Goal: Task Accomplishment & Management: Manage account settings

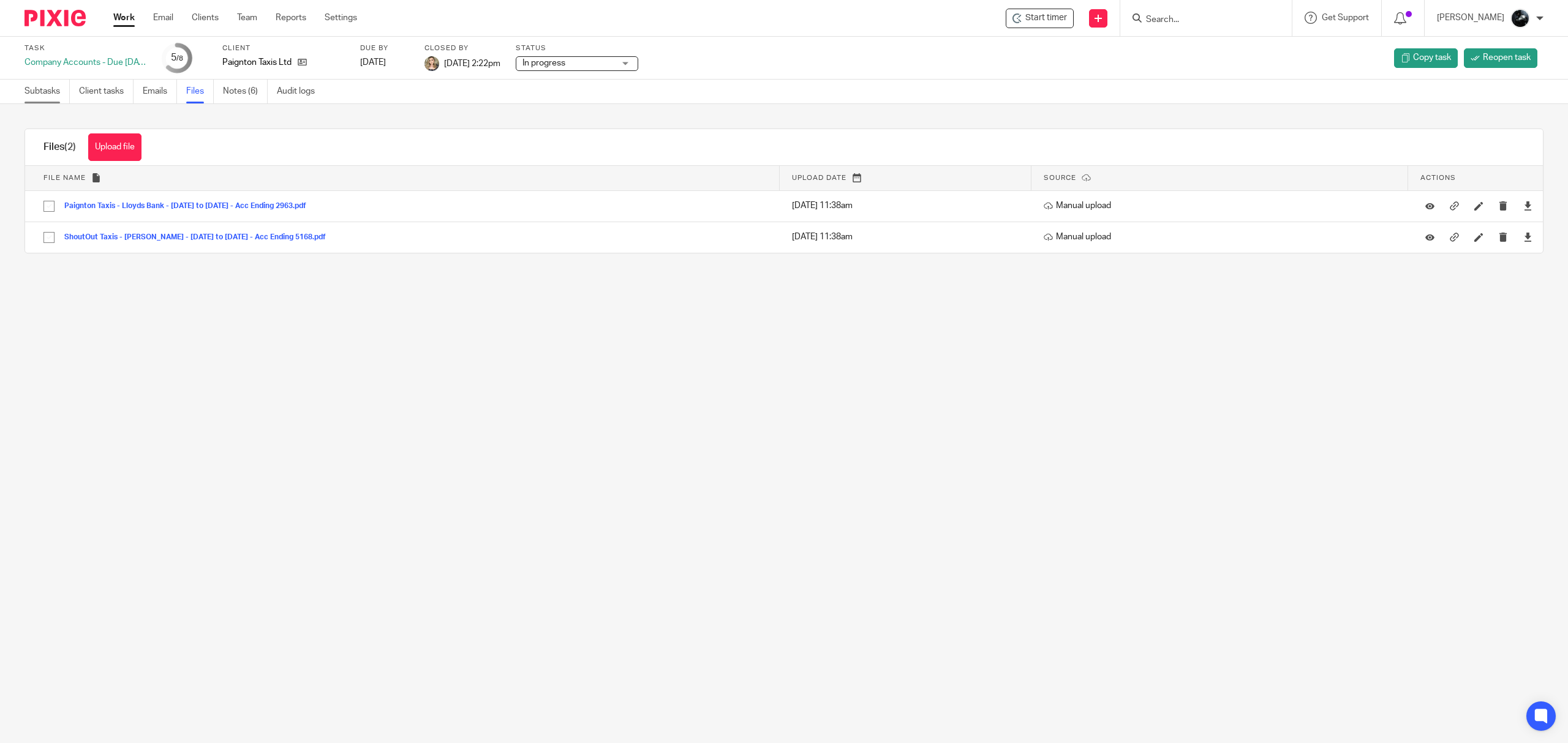
click at [49, 93] on link "Subtasks" at bounding box center [47, 91] width 46 height 24
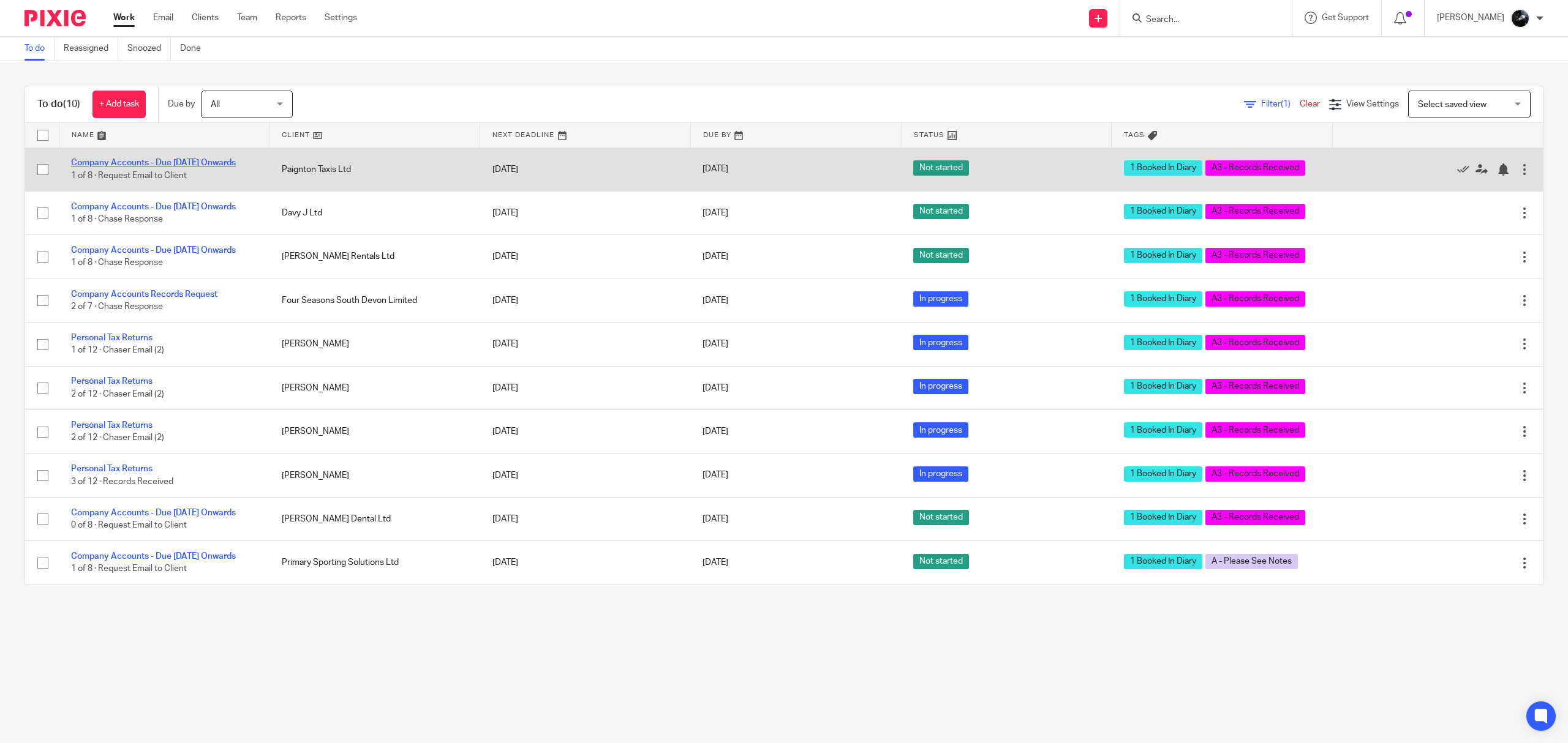
click at [175, 159] on link "Company Accounts - Due 1st May 2023 Onwards" at bounding box center [153, 162] width 164 height 8
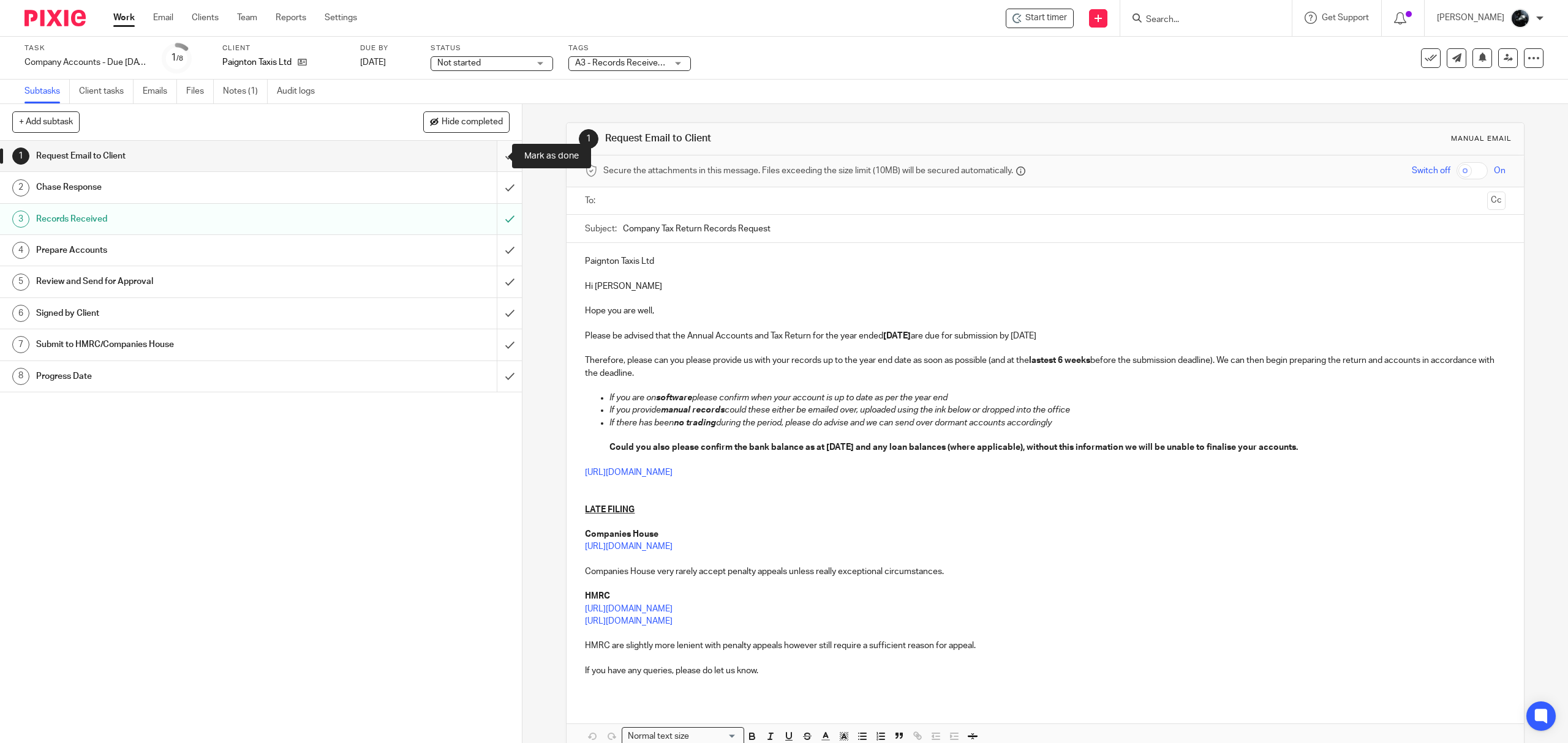
click at [489, 157] on input "submit" at bounding box center [260, 156] width 521 height 31
click at [492, 190] on input "submit" at bounding box center [260, 187] width 521 height 31
click at [492, 250] on input "submit" at bounding box center [260, 251] width 521 height 31
click at [493, 294] on input "submit" at bounding box center [260, 282] width 521 height 31
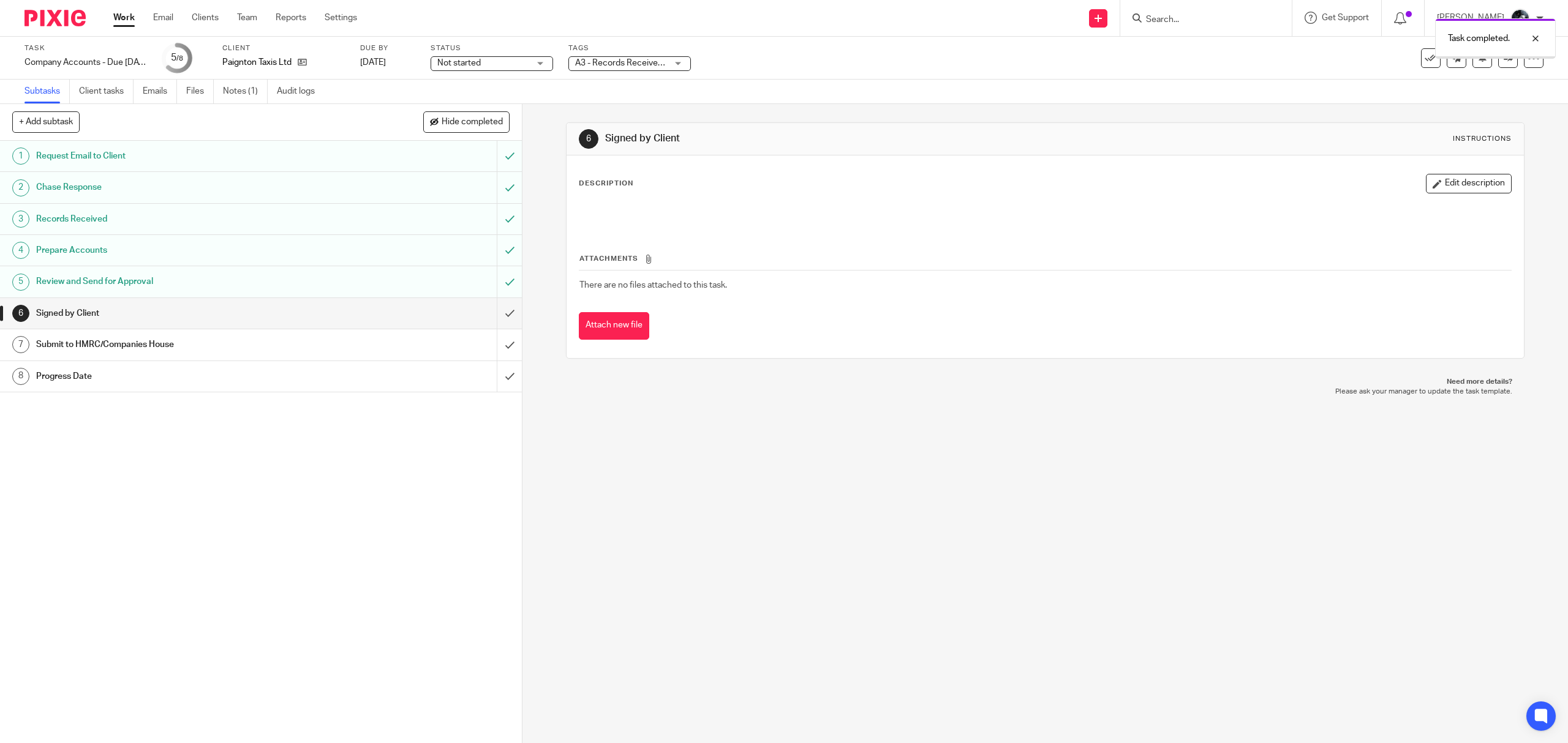
click at [626, 65] on span "A3 - Records Received + 1" at bounding box center [626, 62] width 101 height 8
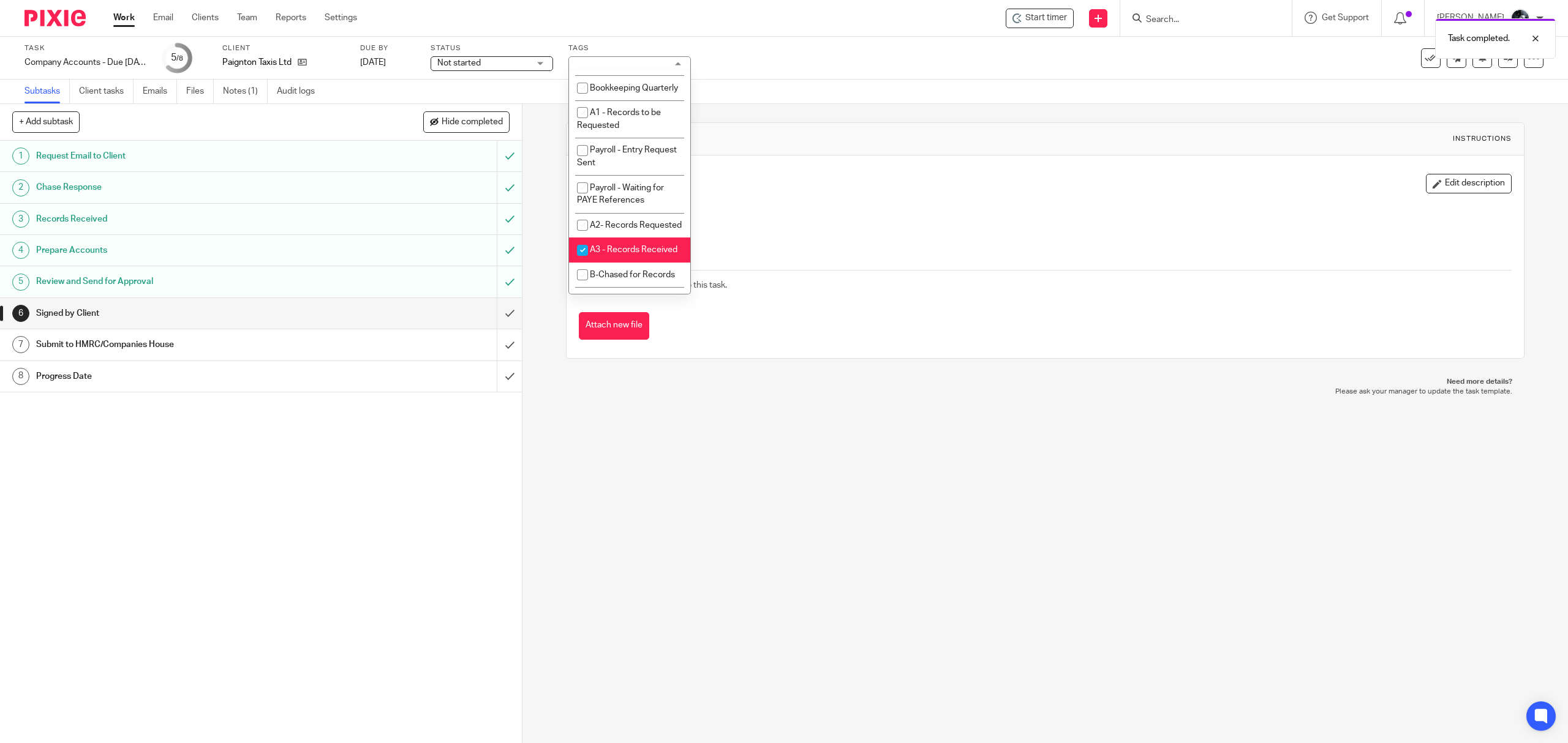
scroll to position [408, 0]
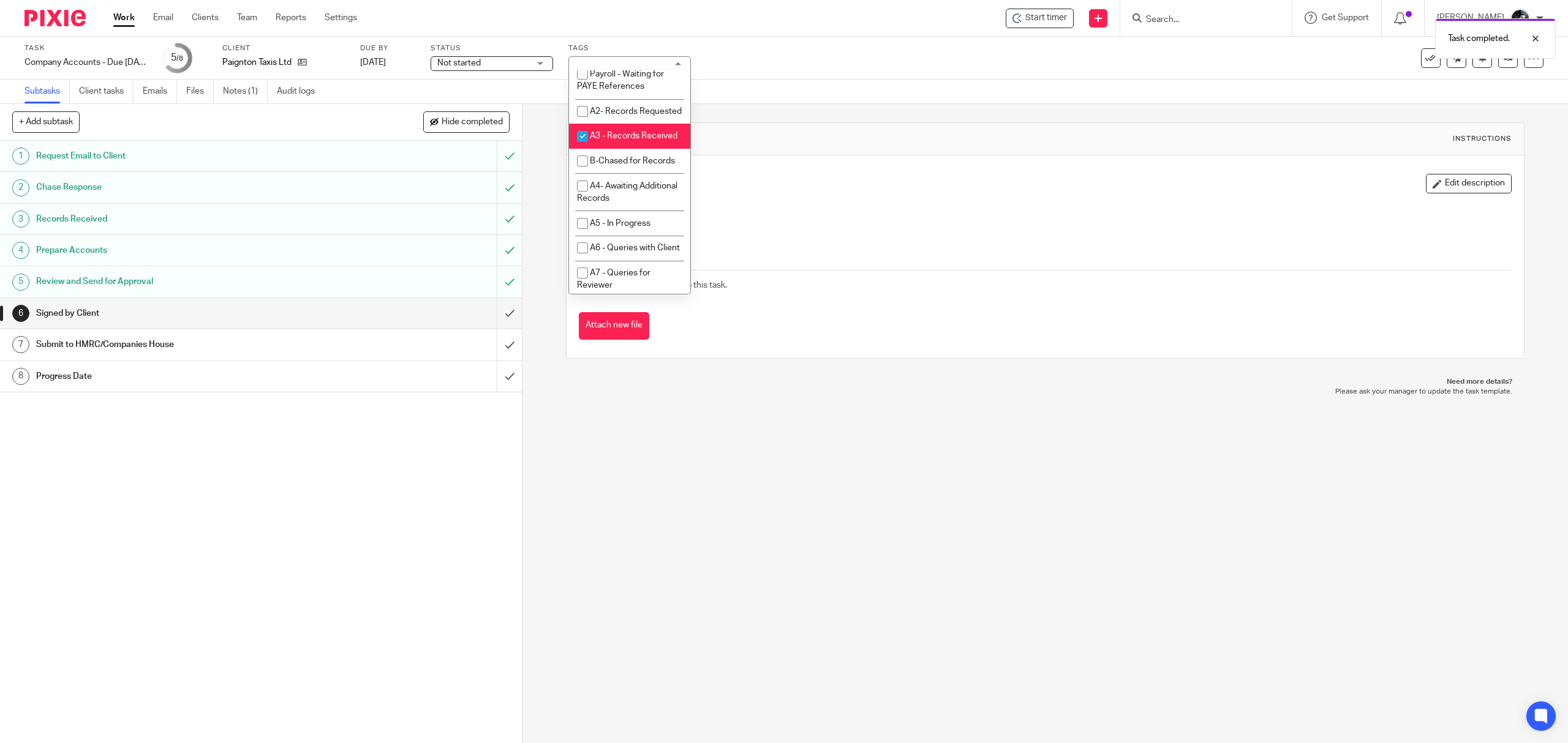
click at [627, 149] on li "A3 - Records Received" at bounding box center [629, 135] width 121 height 25
checkbox input "false"
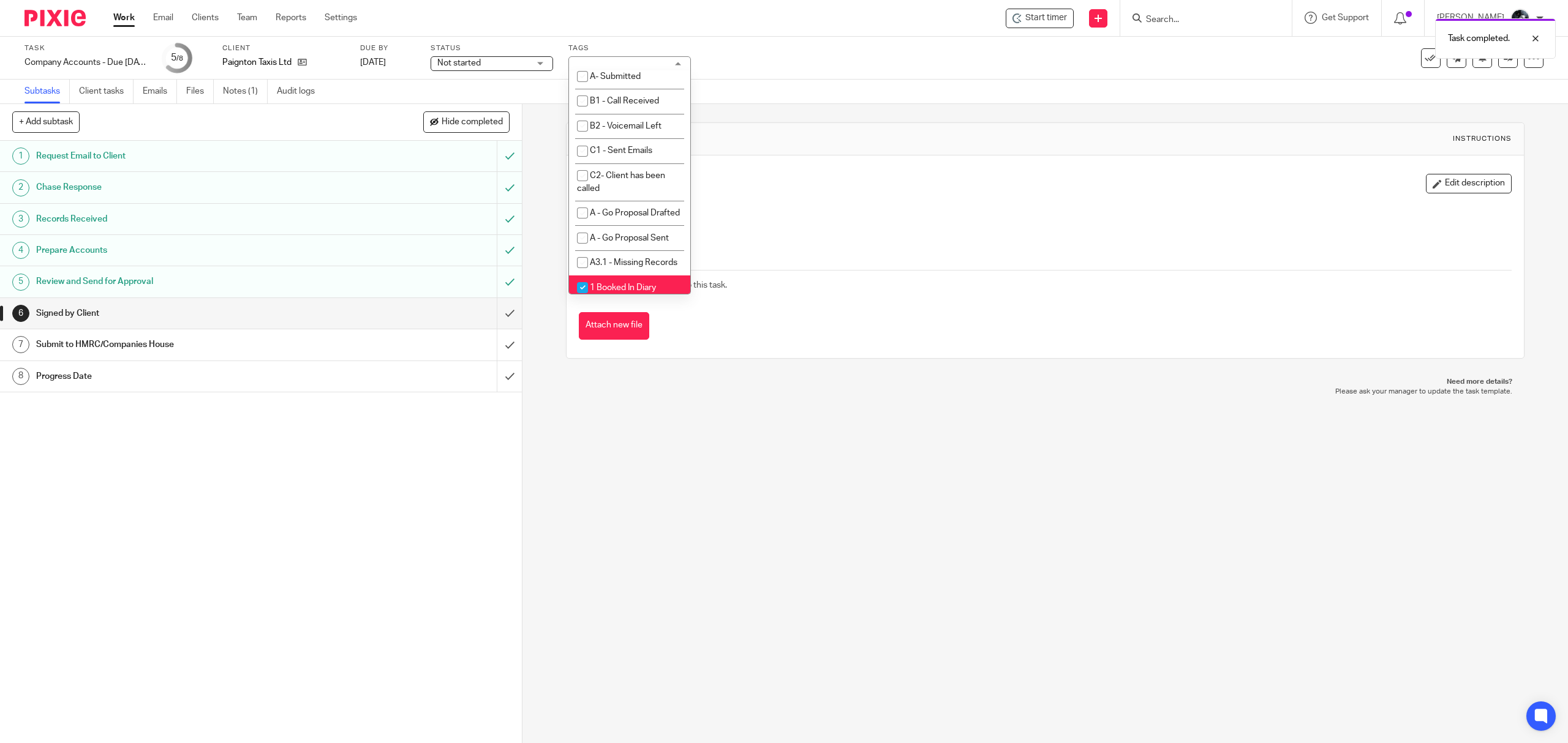
click at [642, 15] on li "A- Sent for Signature" at bounding box center [629, 2] width 121 height 25
checkbox input "true"
click at [636, 47] on span "1 Booked In Diary" at bounding box center [623, 42] width 66 height 8
checkbox input "false"
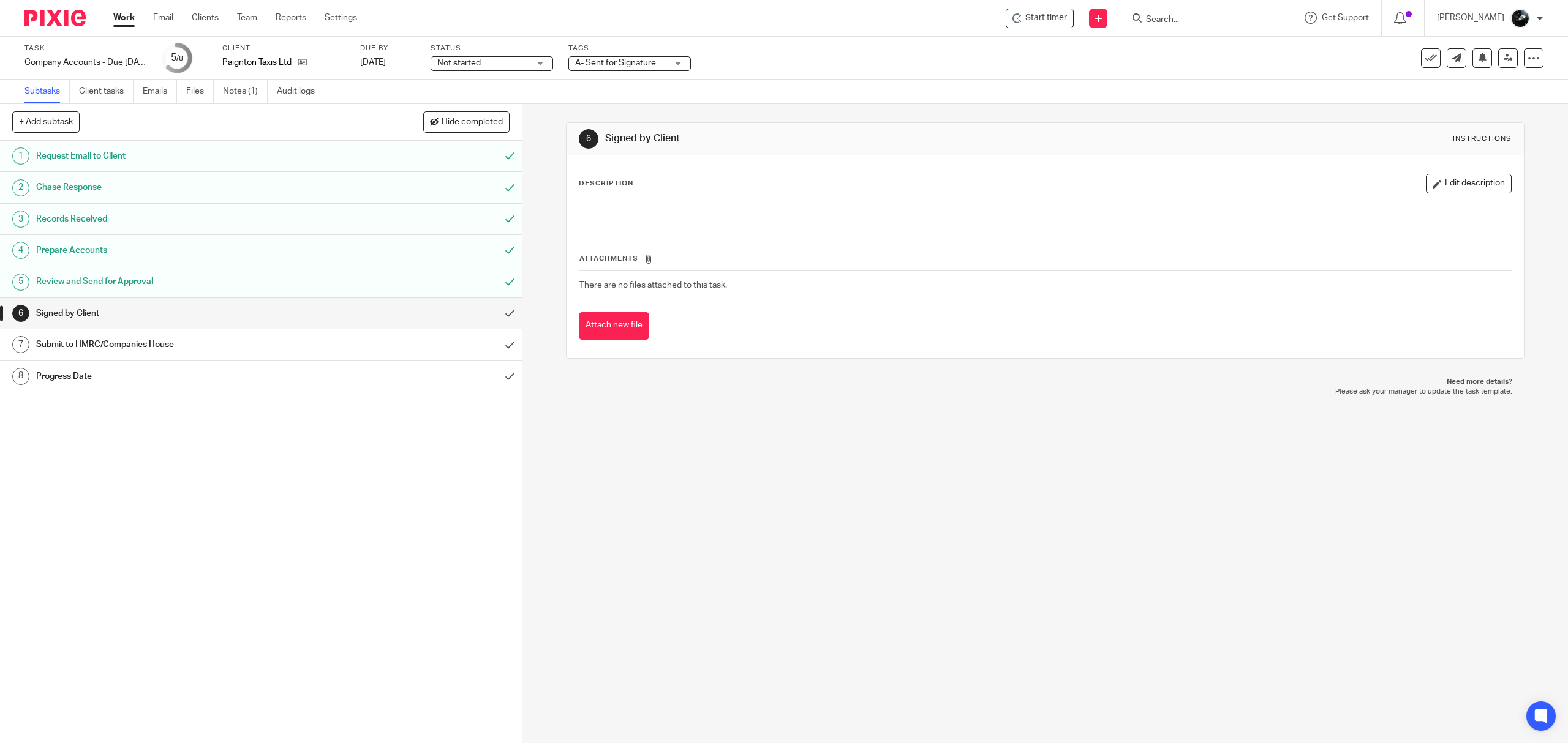
drag, startPoint x: 836, startPoint y: 128, endPoint x: 858, endPoint y: 111, distance: 27.8
click at [843, 129] on div "6 Signed by Client Instructions" at bounding box center [1045, 140] width 957 height 33
click at [1499, 54] on link at bounding box center [1508, 58] width 19 height 19
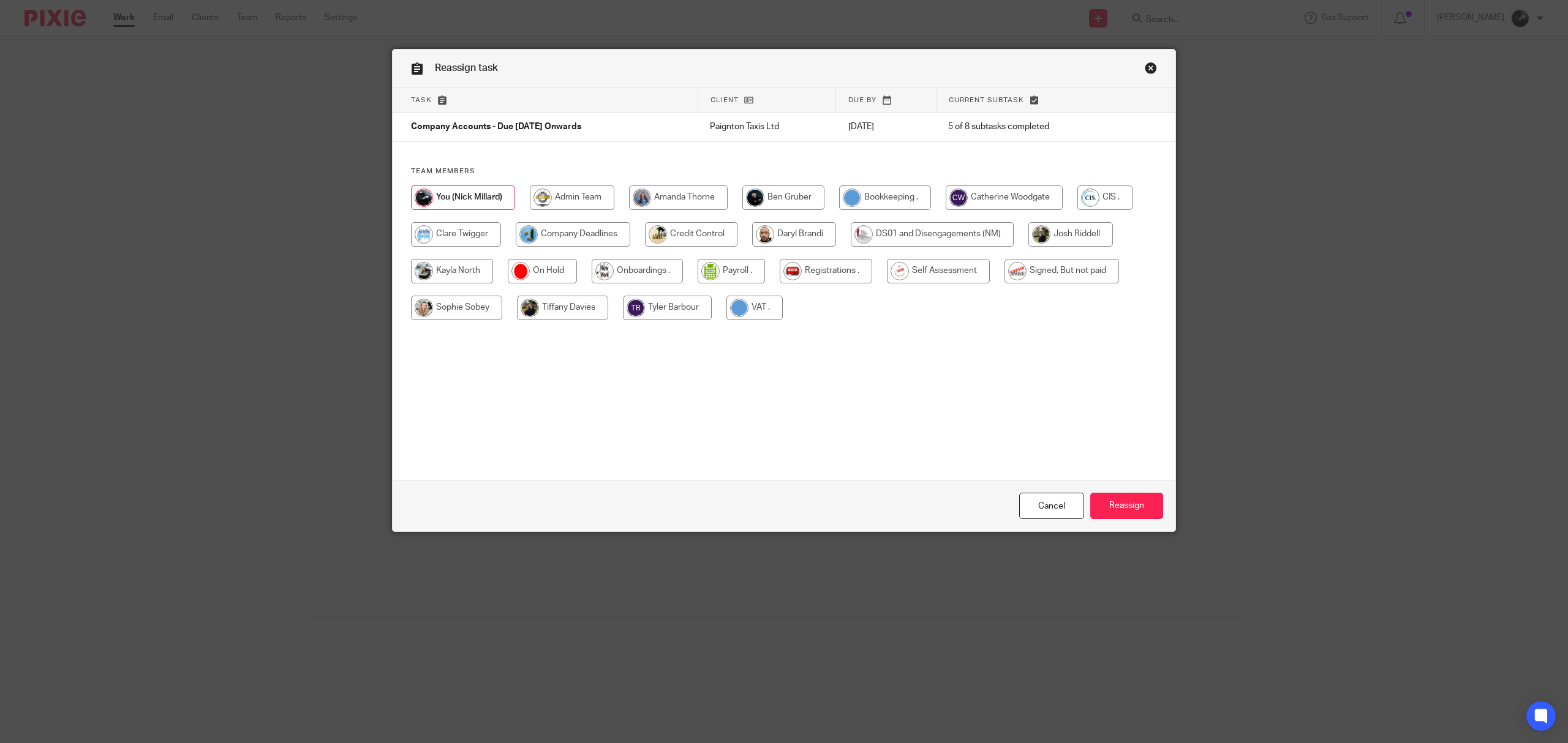
click at [930, 277] on input "radio" at bounding box center [938, 271] width 103 height 25
radio input "true"
click at [574, 238] on input "radio" at bounding box center [573, 234] width 114 height 25
radio input "true"
drag, startPoint x: 1108, startPoint y: 501, endPoint x: 1097, endPoint y: 493, distance: 13.6
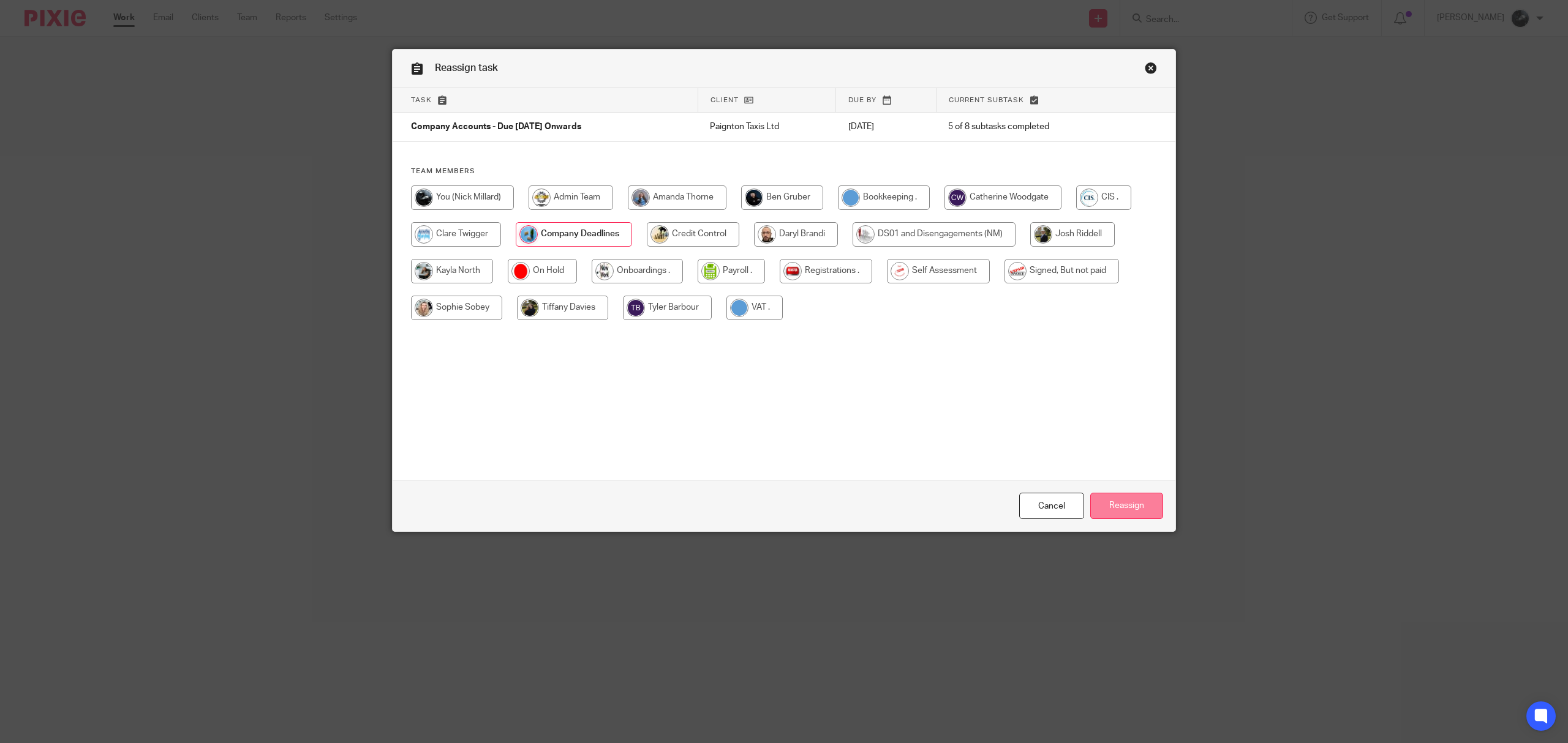
click at [1108, 501] on input "Reassign" at bounding box center [1127, 506] width 73 height 26
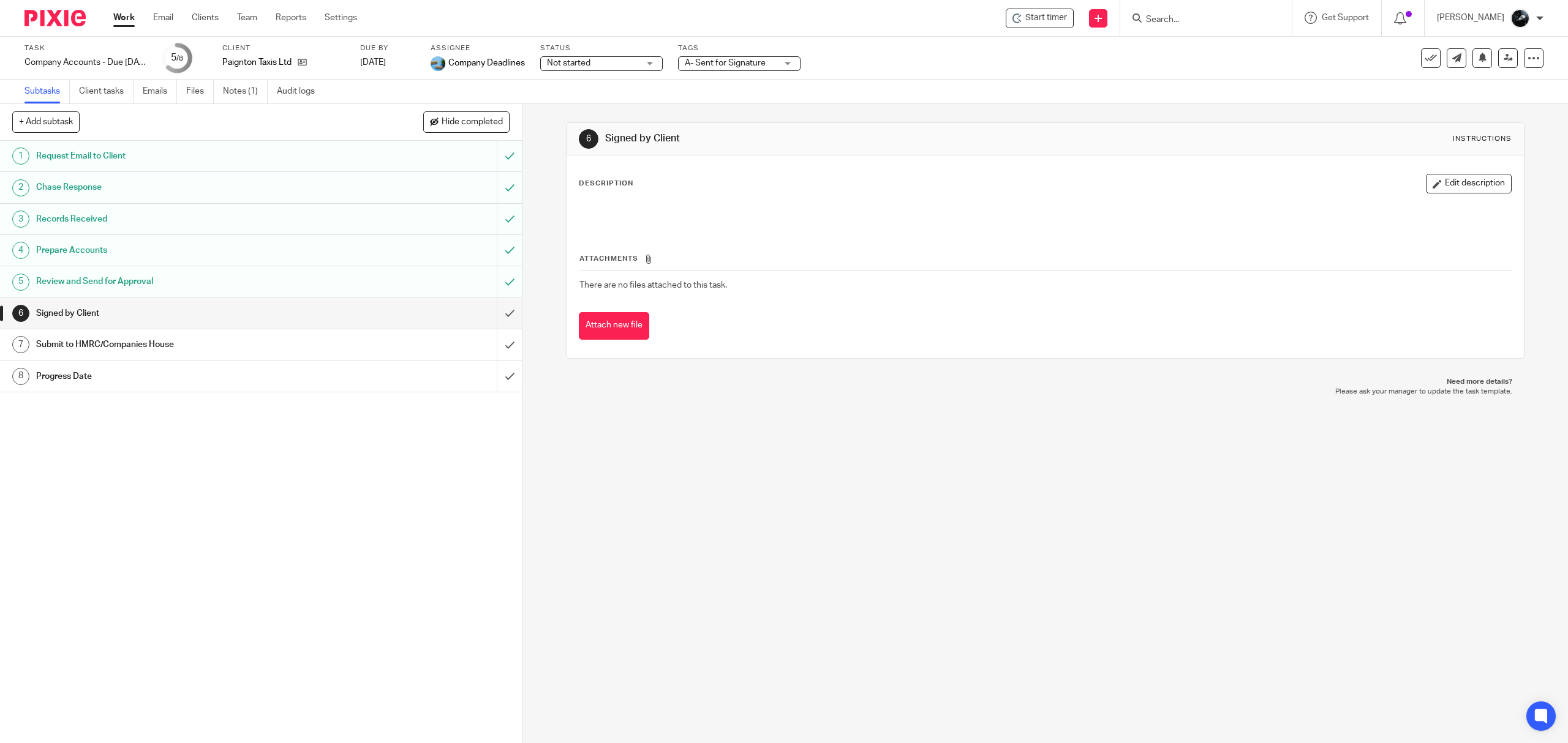
click at [45, 16] on img at bounding box center [55, 18] width 61 height 16
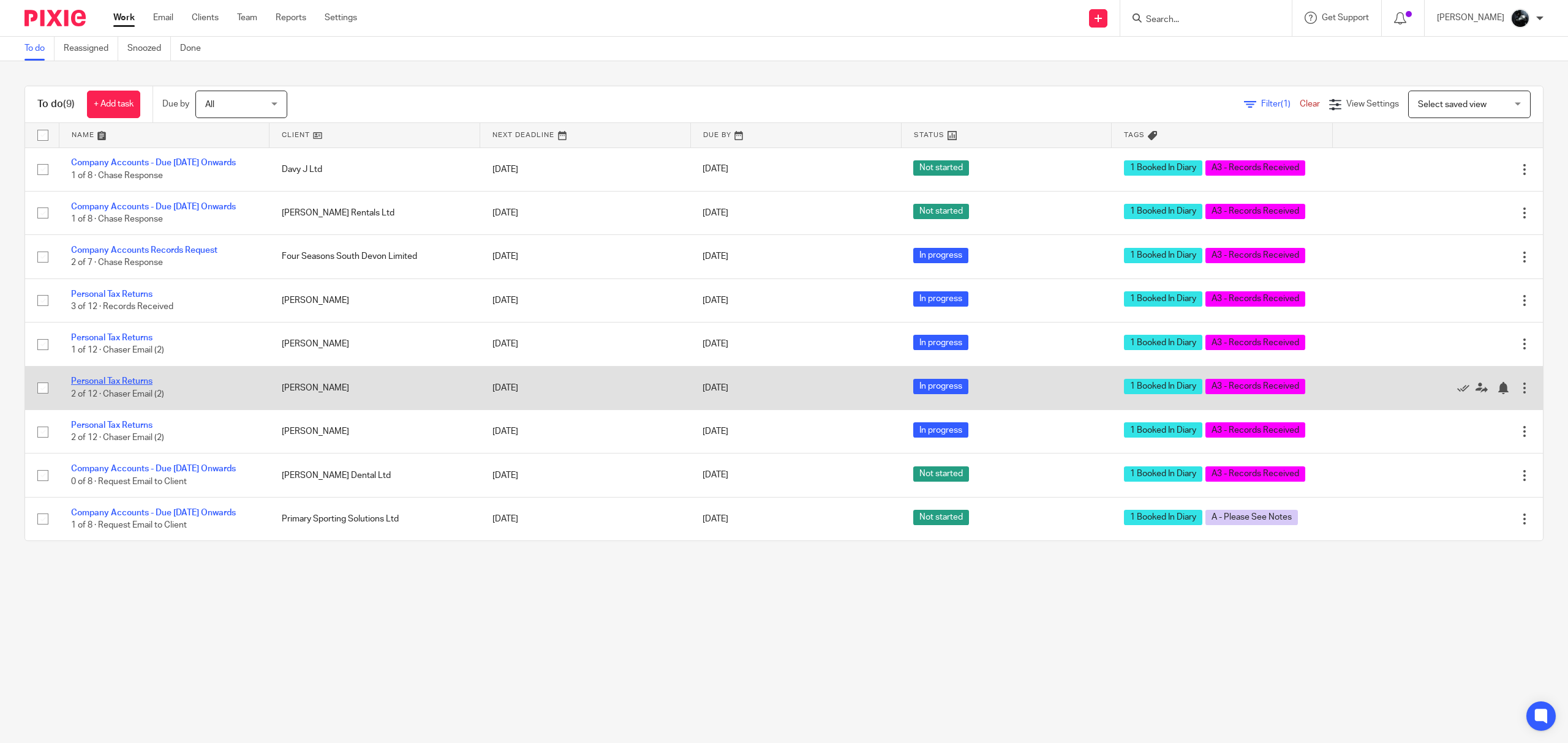
click at [119, 386] on link "Personal Tax Returns" at bounding box center [111, 381] width 81 height 8
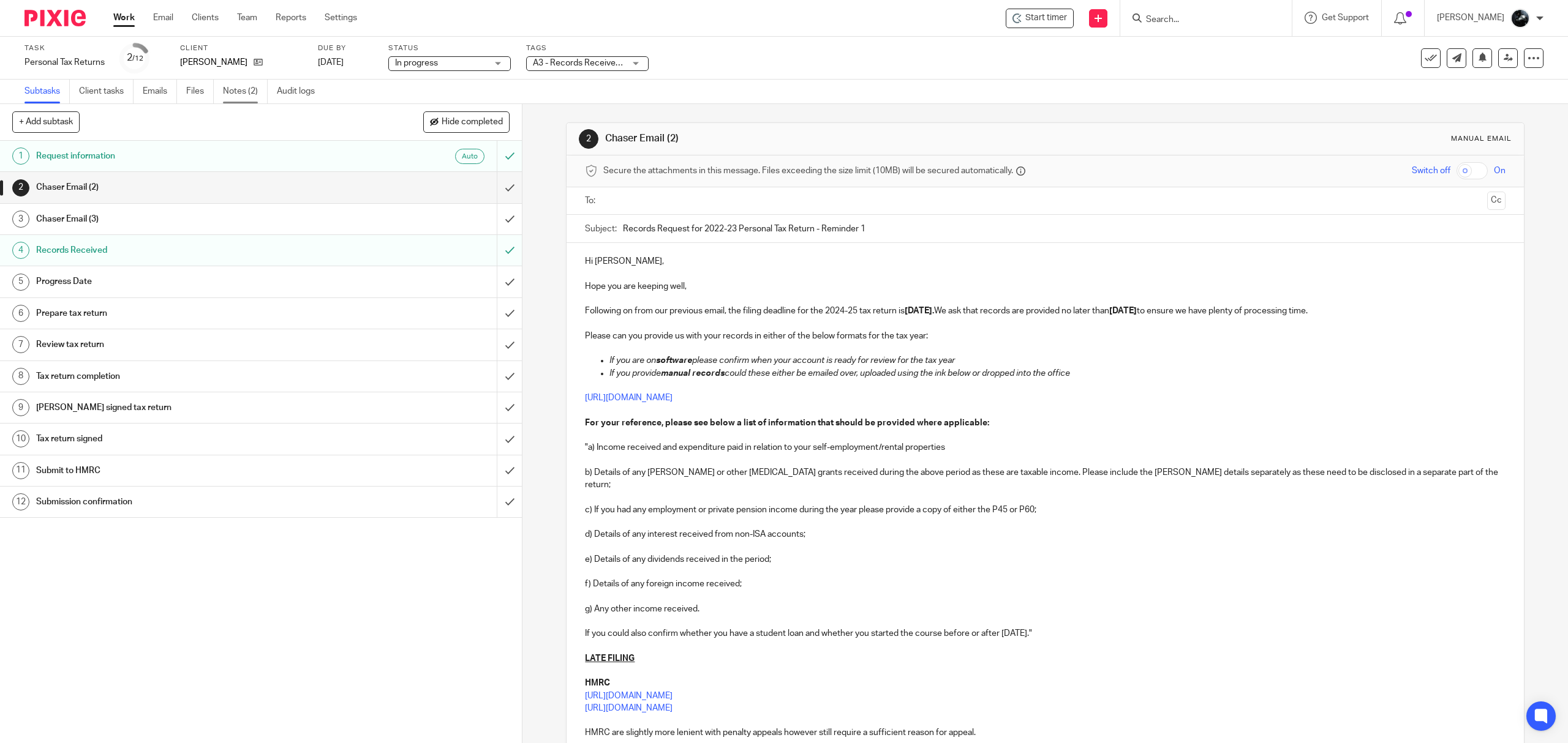
click at [255, 100] on link "Notes (2)" at bounding box center [245, 91] width 45 height 24
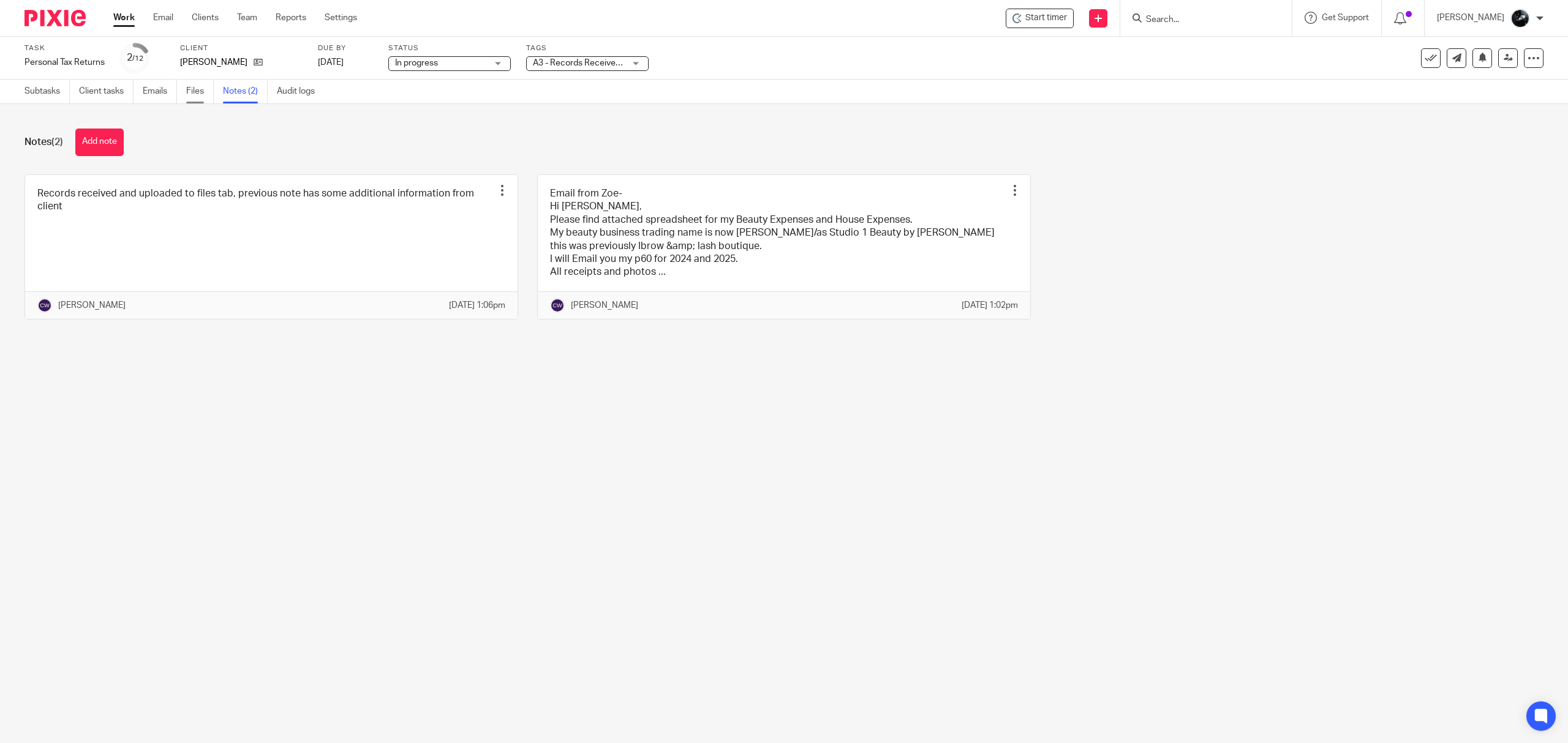
click at [208, 92] on link "Files" at bounding box center [200, 91] width 27 height 24
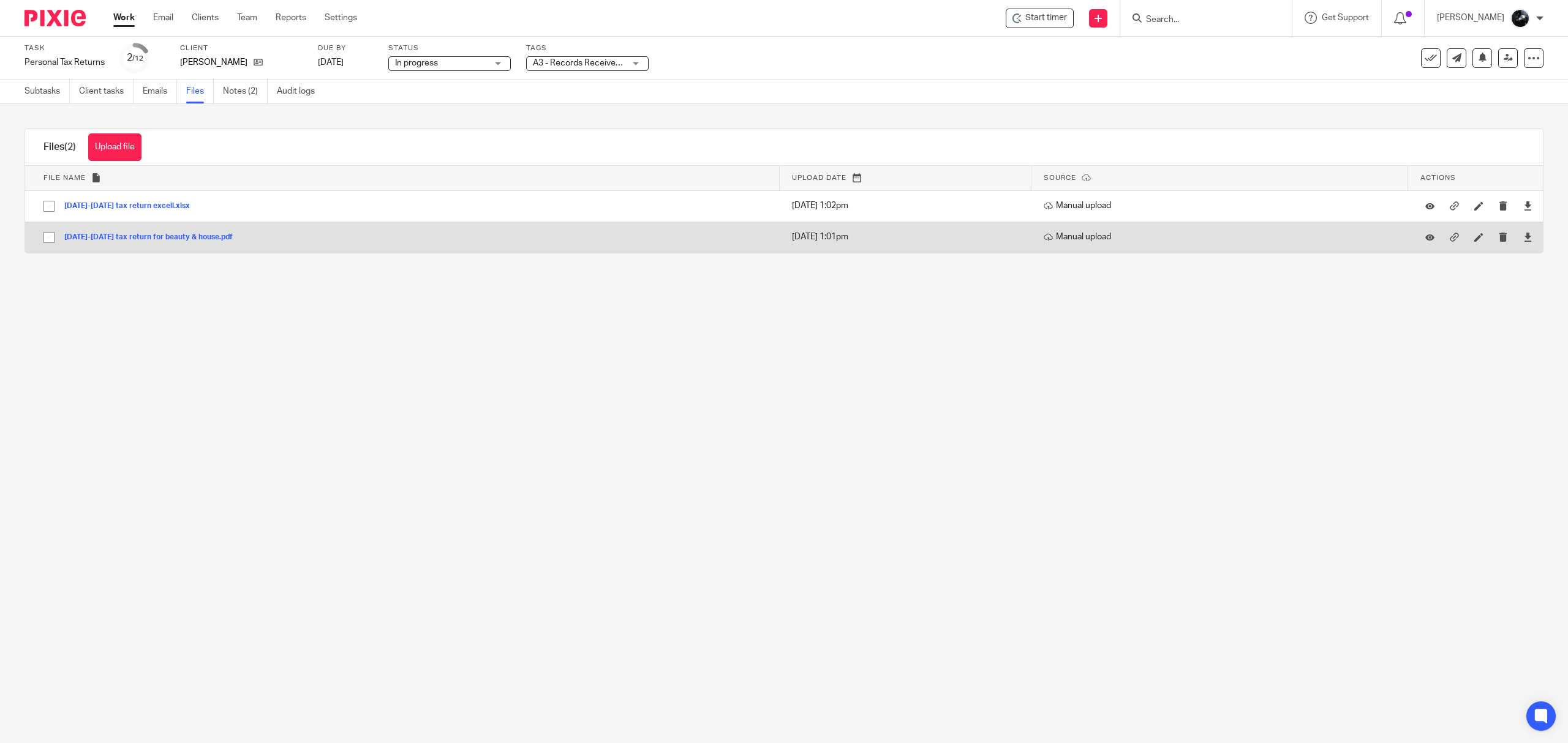
click at [172, 237] on button "[DATE]-[DATE] tax return for beauty & house.pdf" at bounding box center [153, 237] width 177 height 8
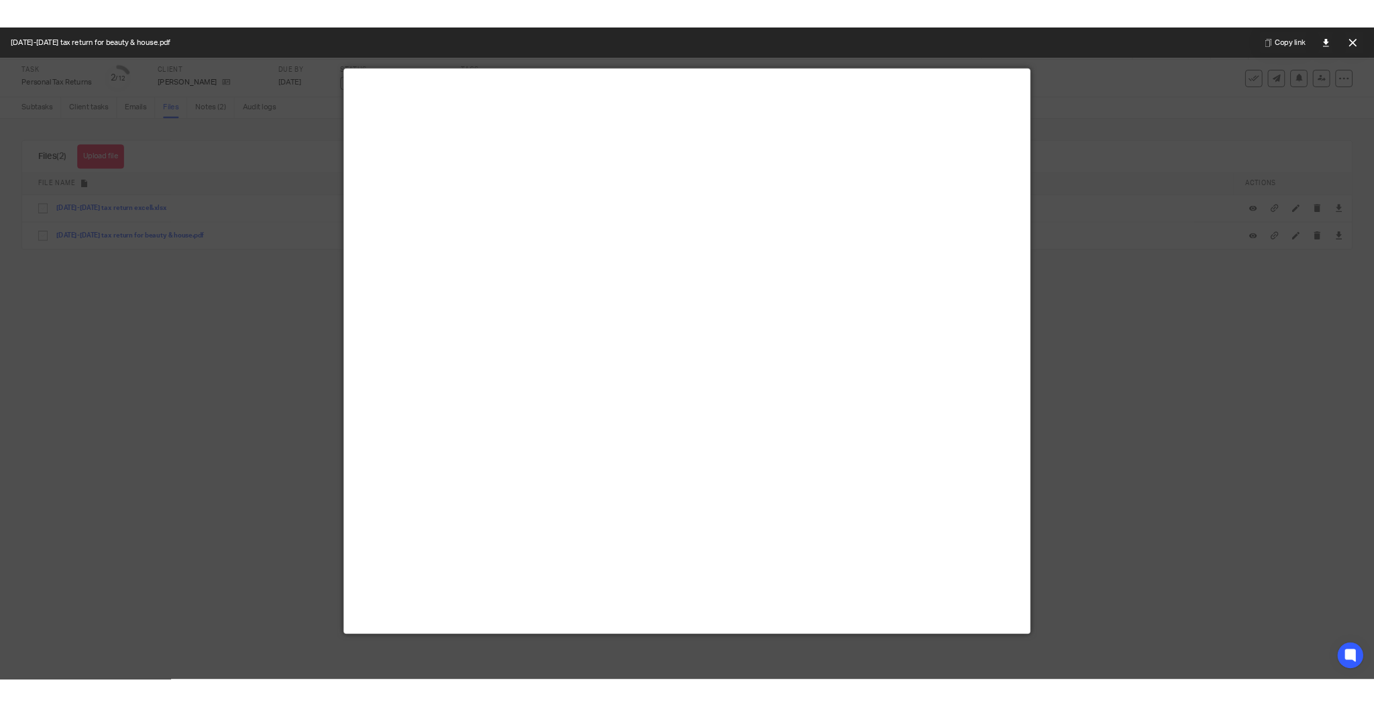
scroll to position [94, 0]
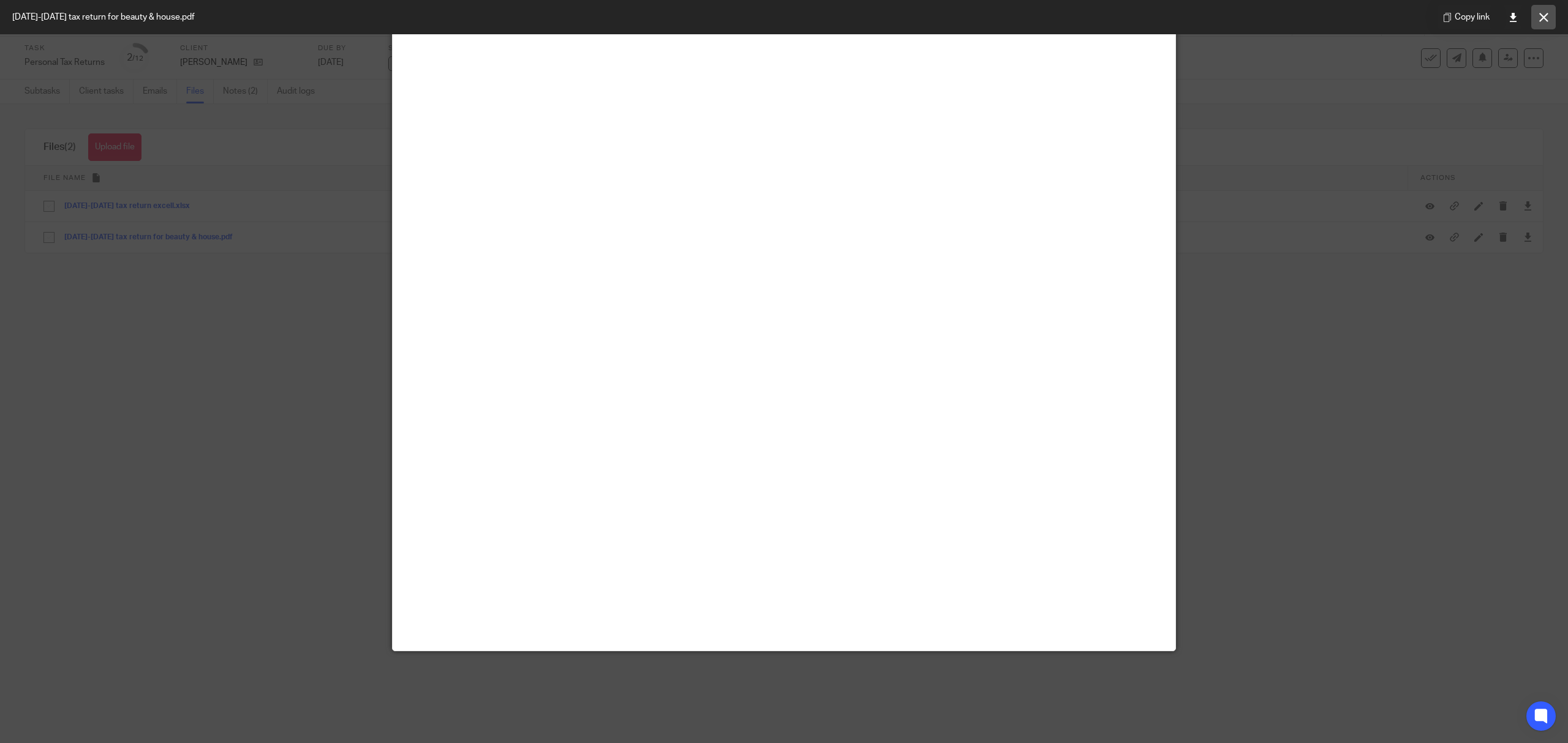
click at [1549, 16] on button at bounding box center [1543, 16] width 25 height 25
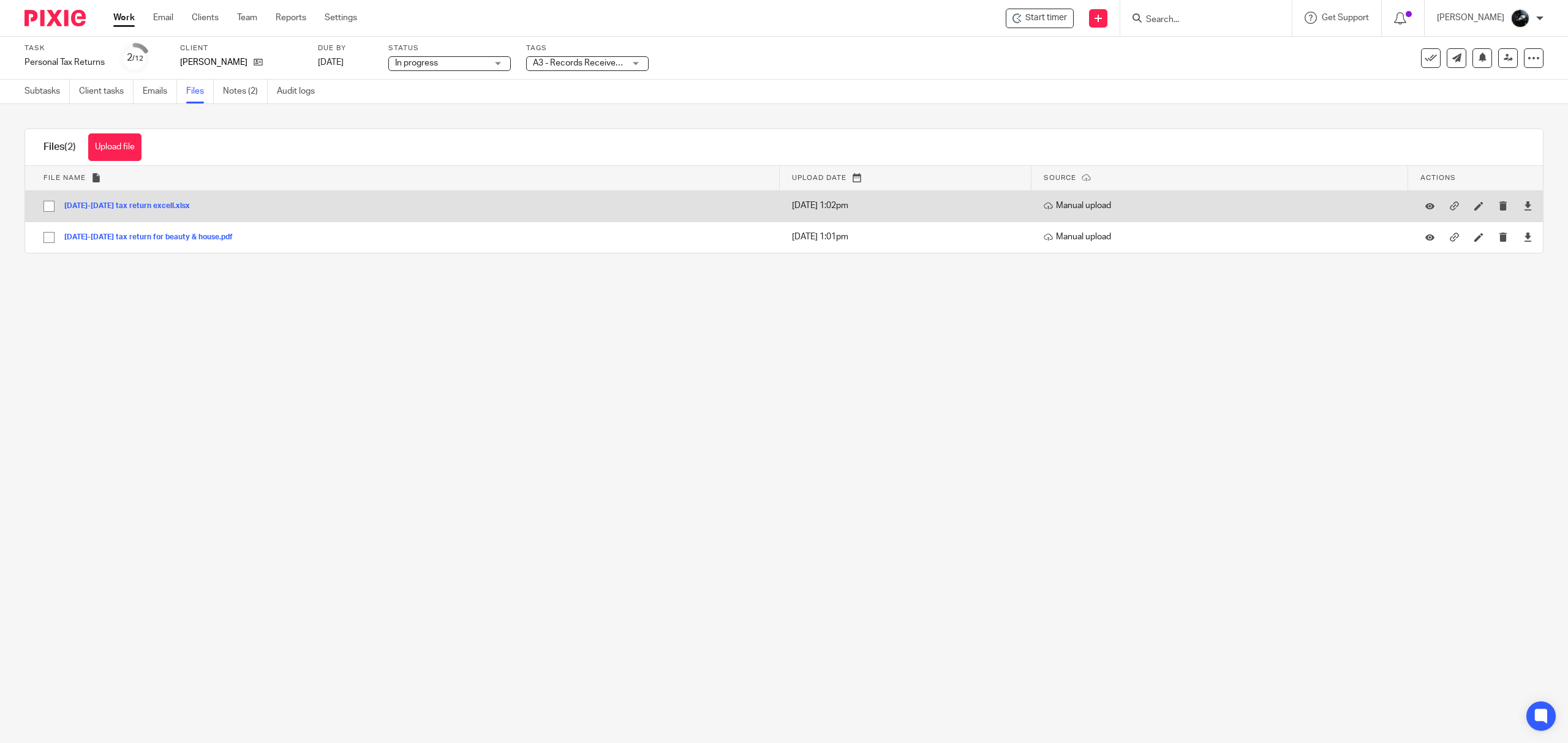
click at [147, 207] on button "[DATE]-[DATE] tax return excell.xlsx" at bounding box center [132, 205] width 135 height 8
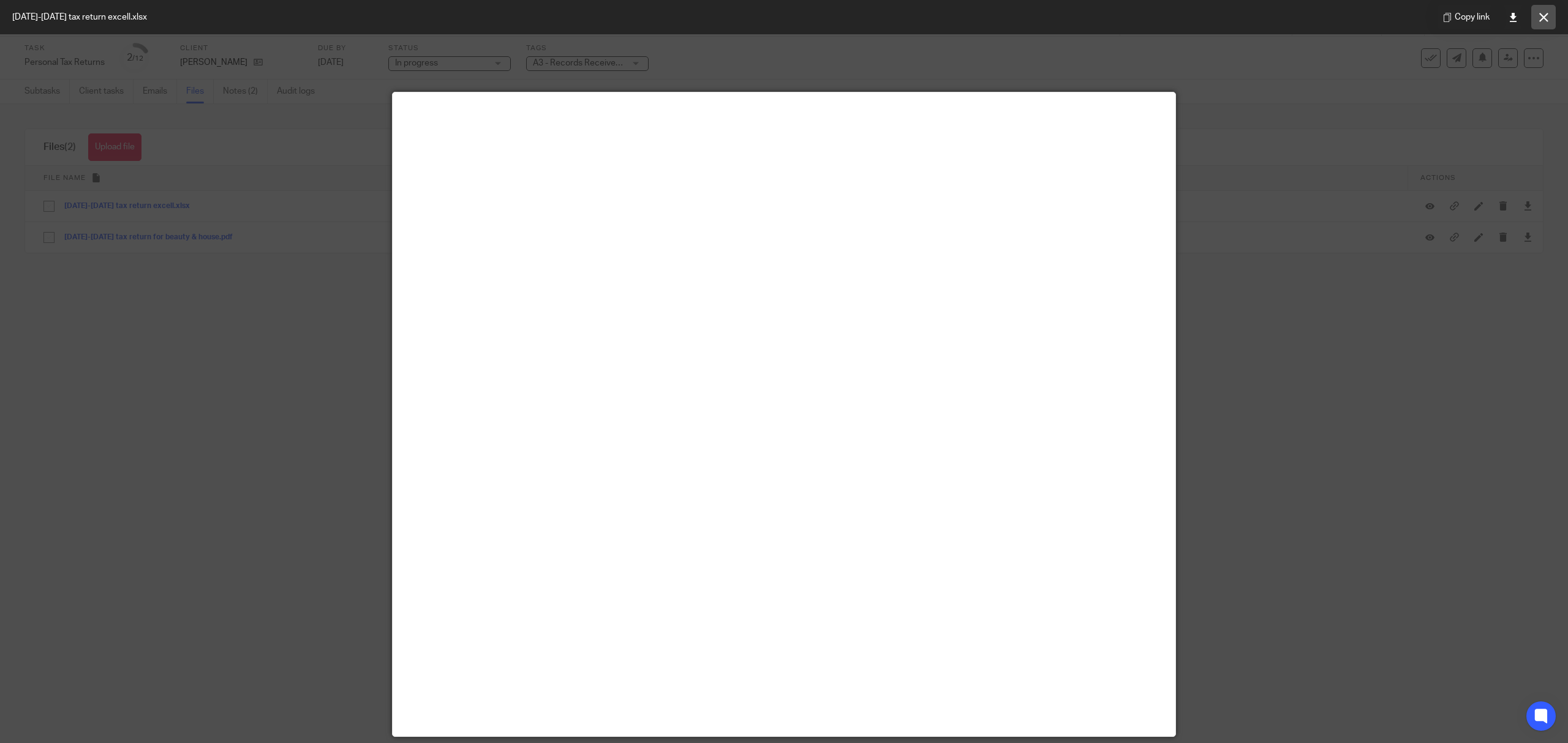
click at [1536, 8] on button at bounding box center [1543, 16] width 25 height 25
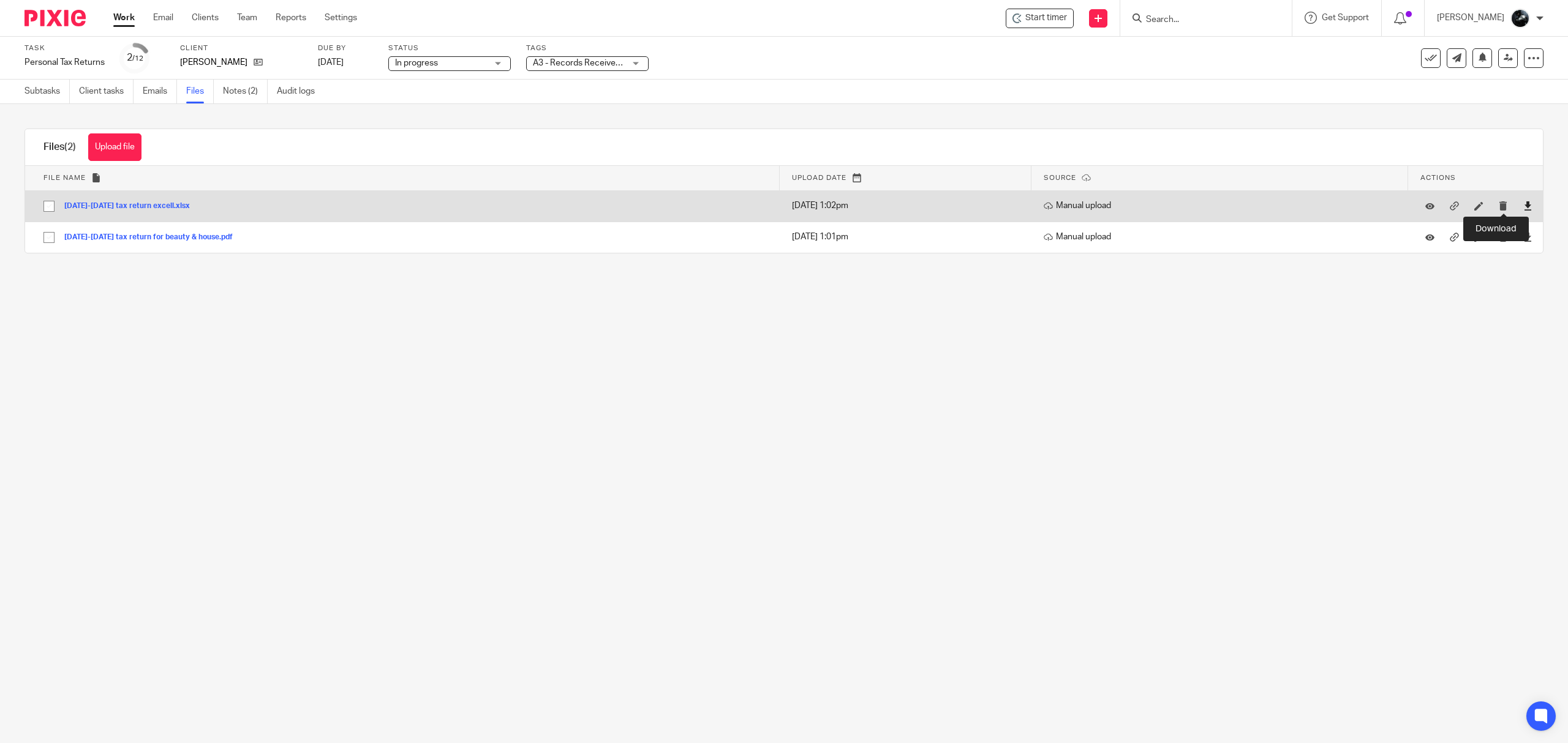
click at [1523, 206] on icon at bounding box center [1528, 206] width 9 height 9
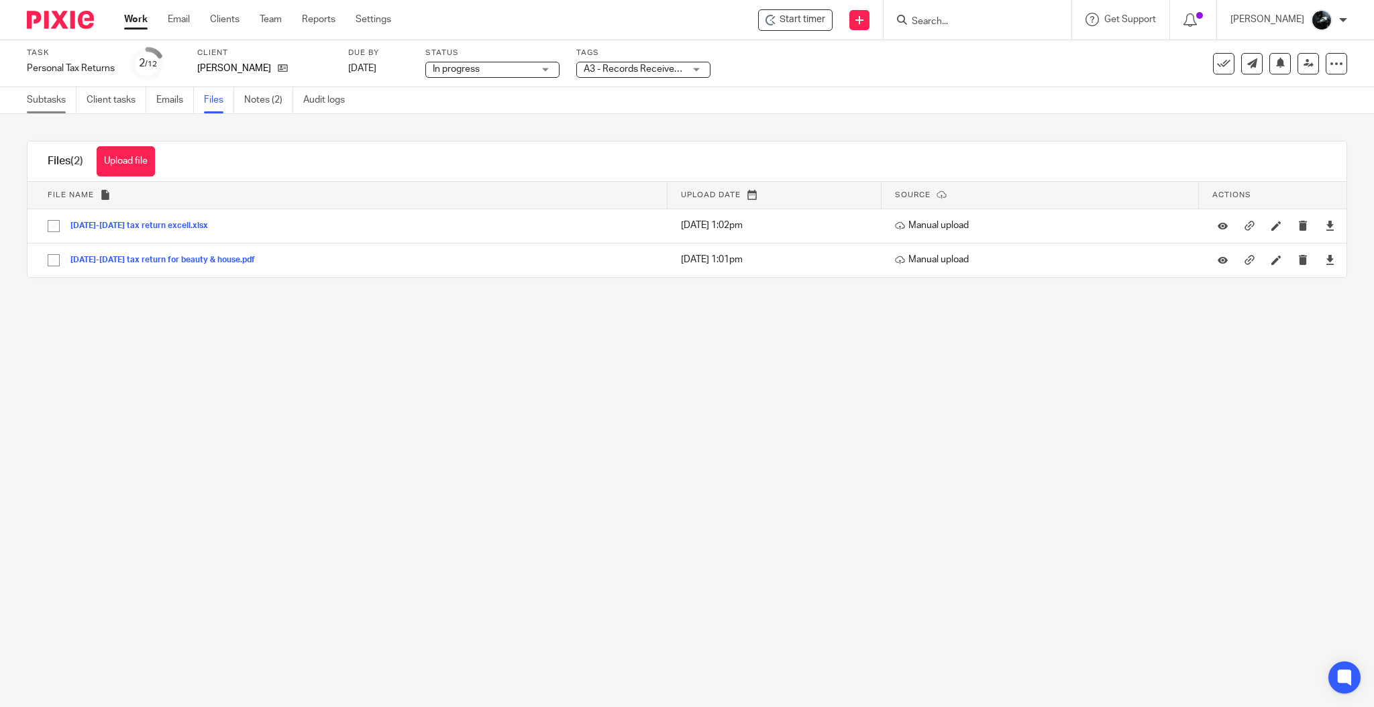
click at [48, 105] on link "Subtasks" at bounding box center [52, 100] width 50 height 26
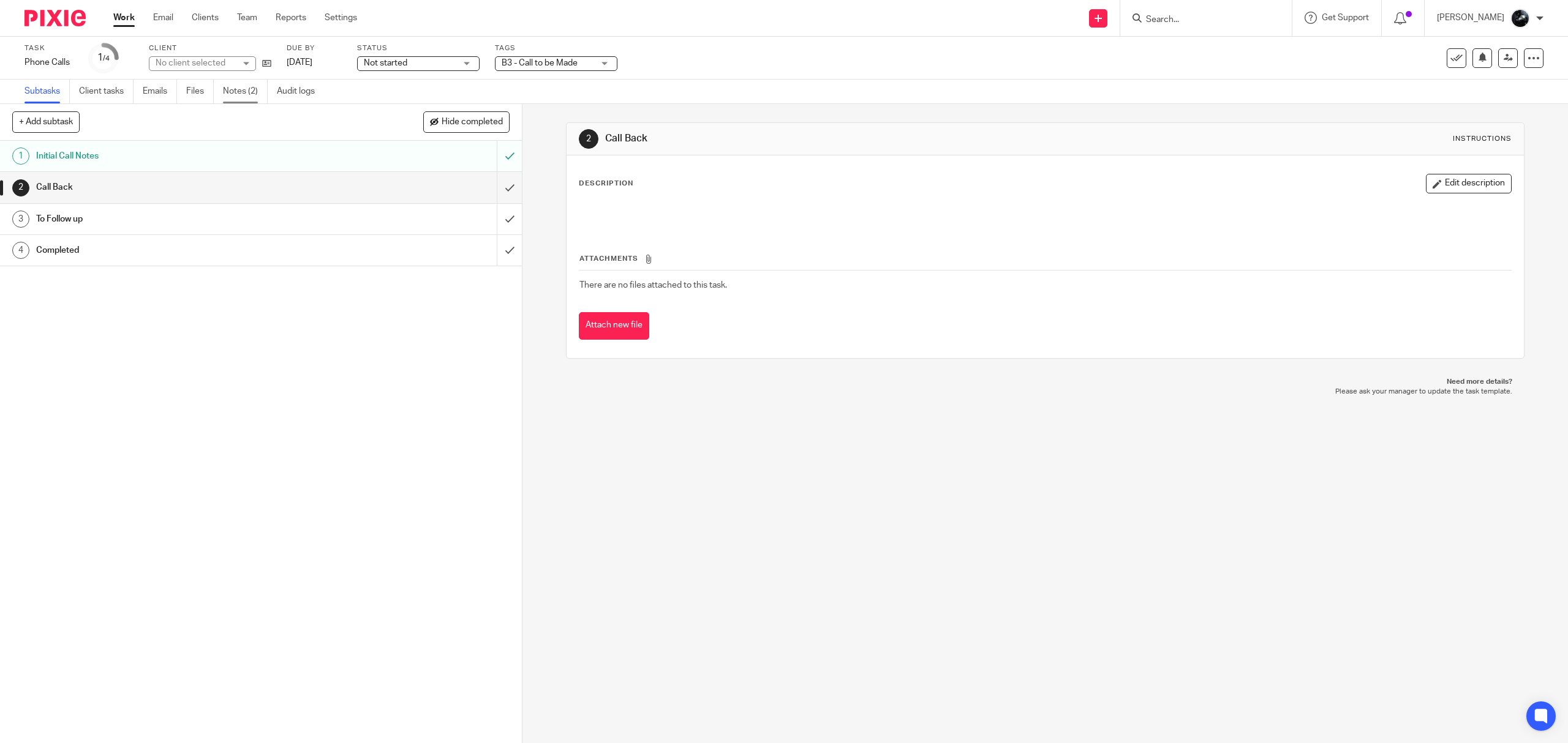
drag, startPoint x: 0, startPoint y: 0, endPoint x: 244, endPoint y: 87, distance: 259.0
click at [244, 87] on link "Notes (2)" at bounding box center [245, 91] width 45 height 24
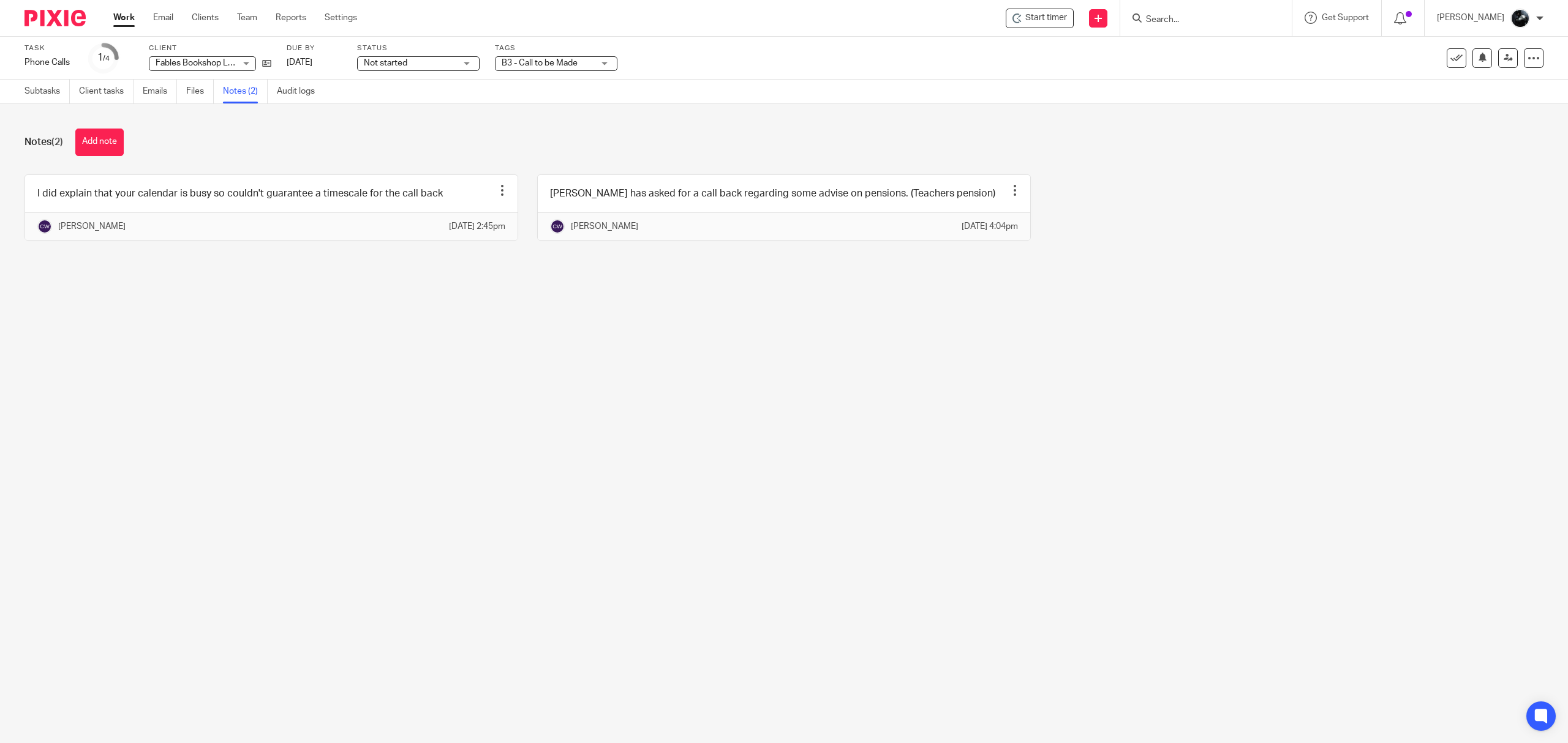
click at [552, 68] on span "B3 - Call to be Made" at bounding box center [547, 63] width 92 height 13
click at [568, 55] on span "1 Booked In Diary" at bounding box center [549, 49] width 66 height 8
checkbox input "true"
drag, startPoint x: 715, startPoint y: 331, endPoint x: 694, endPoint y: 224, distance: 109.0
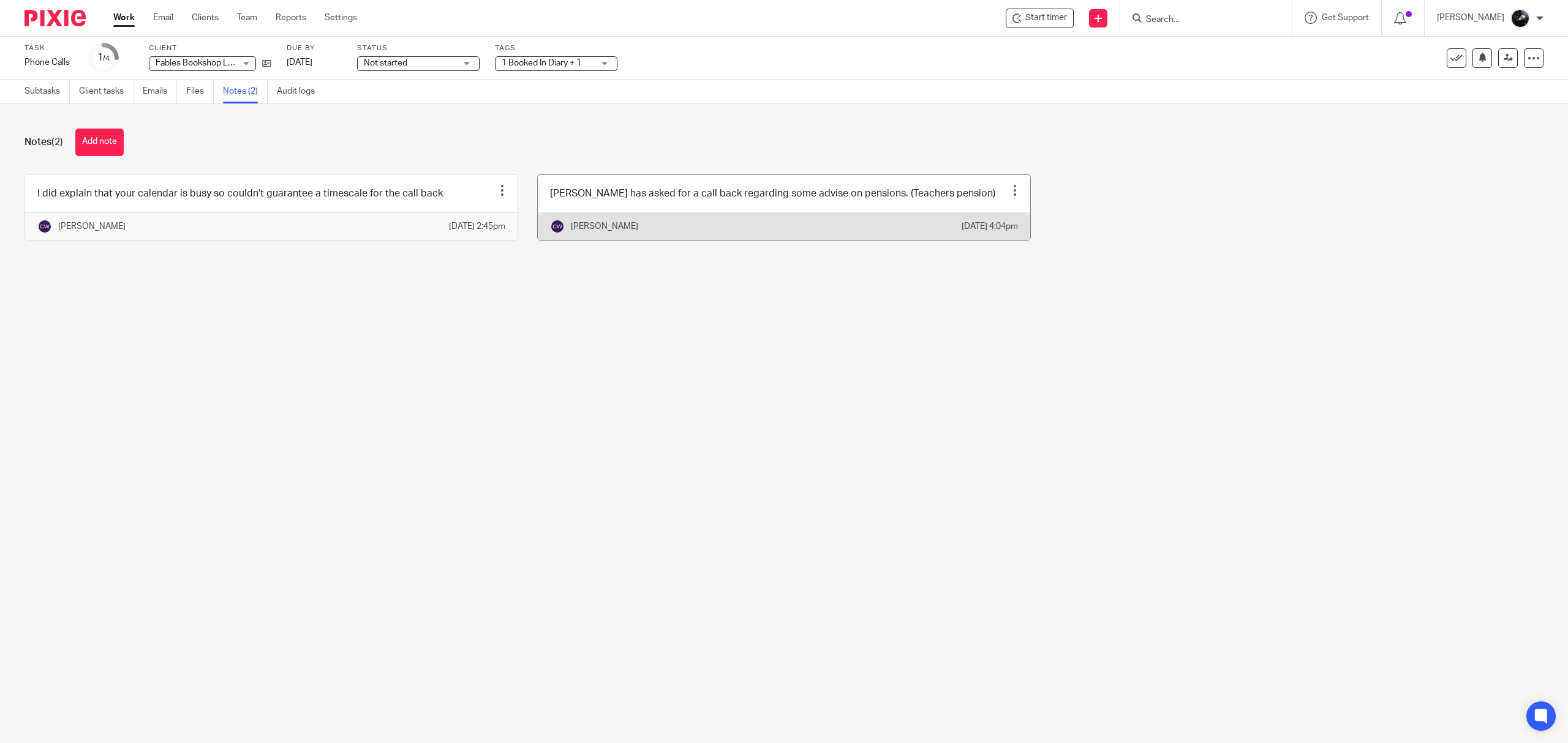
click at [714, 329] on main "Task Phone Calls Save Phone Calls 1 /4 Client Fables Bookshop Ltd Fables Booksh…" at bounding box center [784, 372] width 1568 height 743
click at [55, 23] on img at bounding box center [55, 18] width 61 height 16
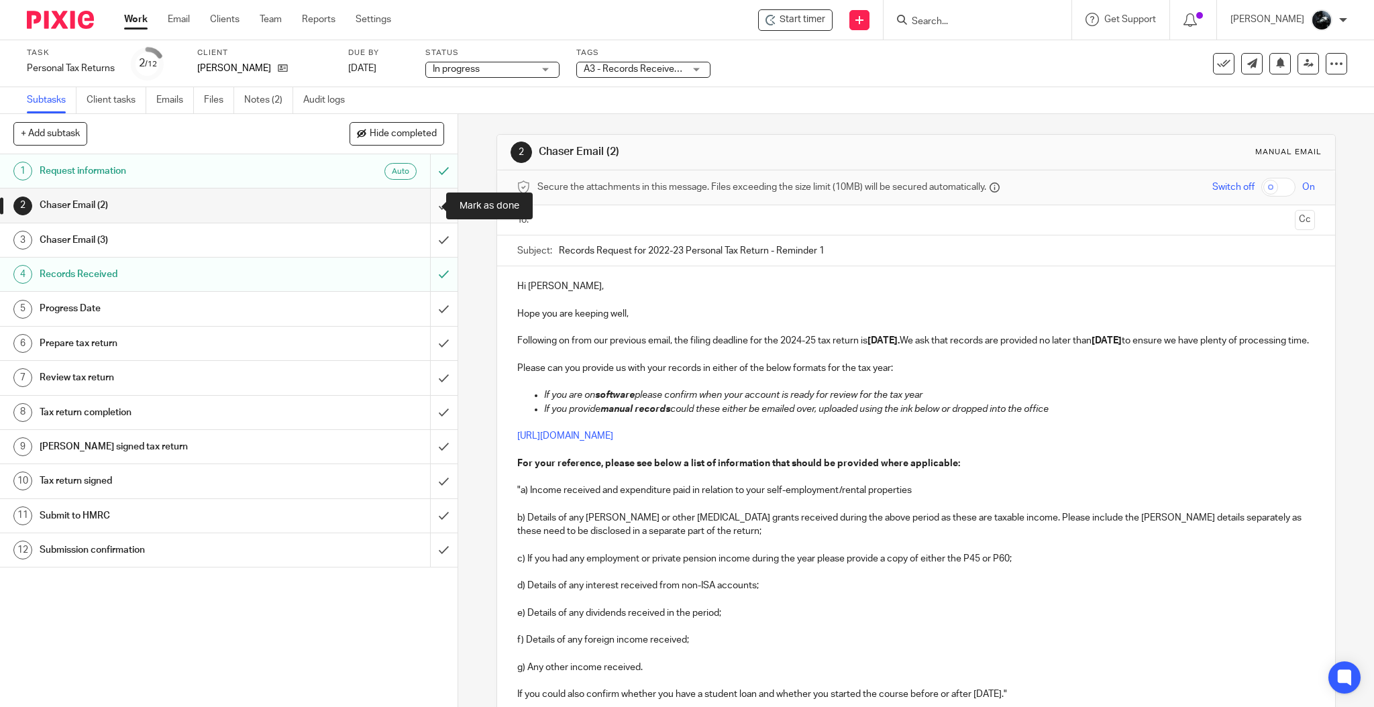
click at [426, 216] on input "submit" at bounding box center [228, 205] width 457 height 34
click at [426, 231] on input "submit" at bounding box center [228, 240] width 457 height 34
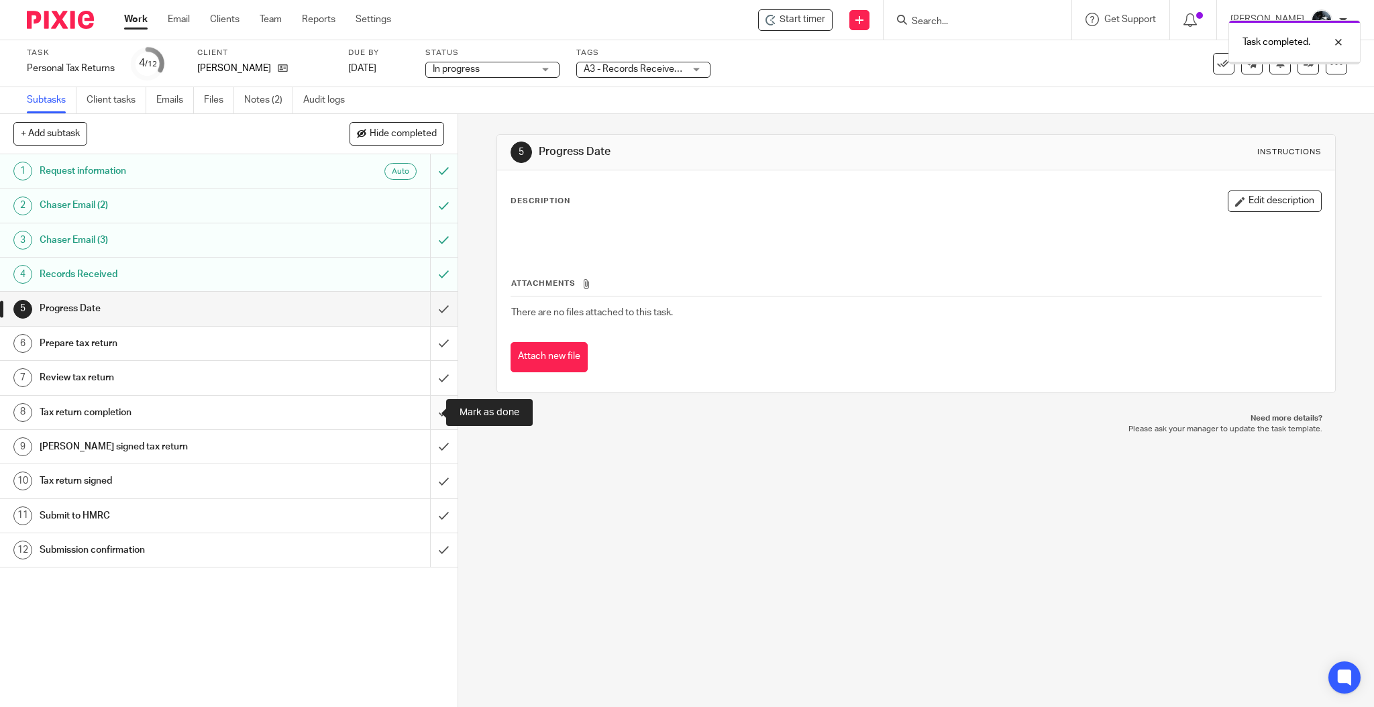
click at [422, 417] on input "submit" at bounding box center [228, 413] width 457 height 34
click at [421, 441] on input "submit" at bounding box center [228, 447] width 457 height 34
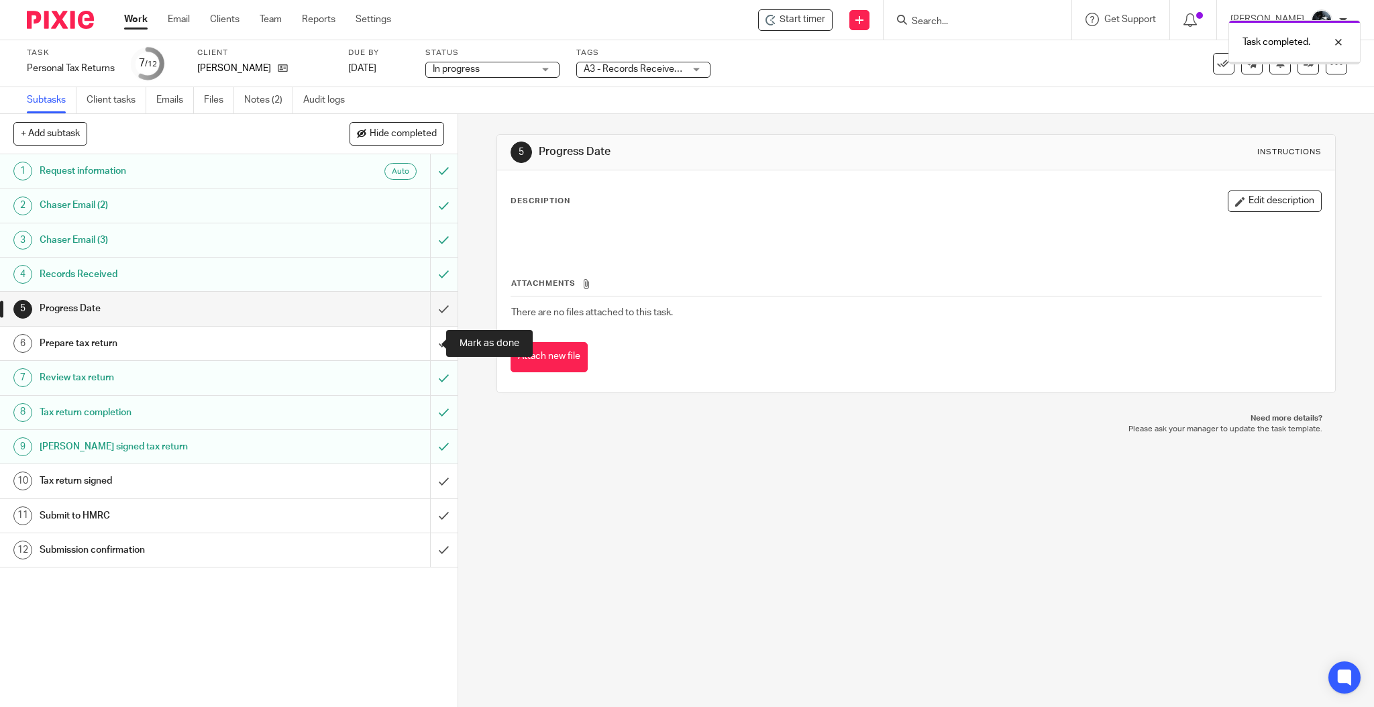
click at [425, 341] on input "submit" at bounding box center [228, 344] width 457 height 34
drag, startPoint x: 426, startPoint y: 315, endPoint x: 541, endPoint y: 227, distance: 144.5
click at [425, 315] on input "submit" at bounding box center [228, 309] width 457 height 34
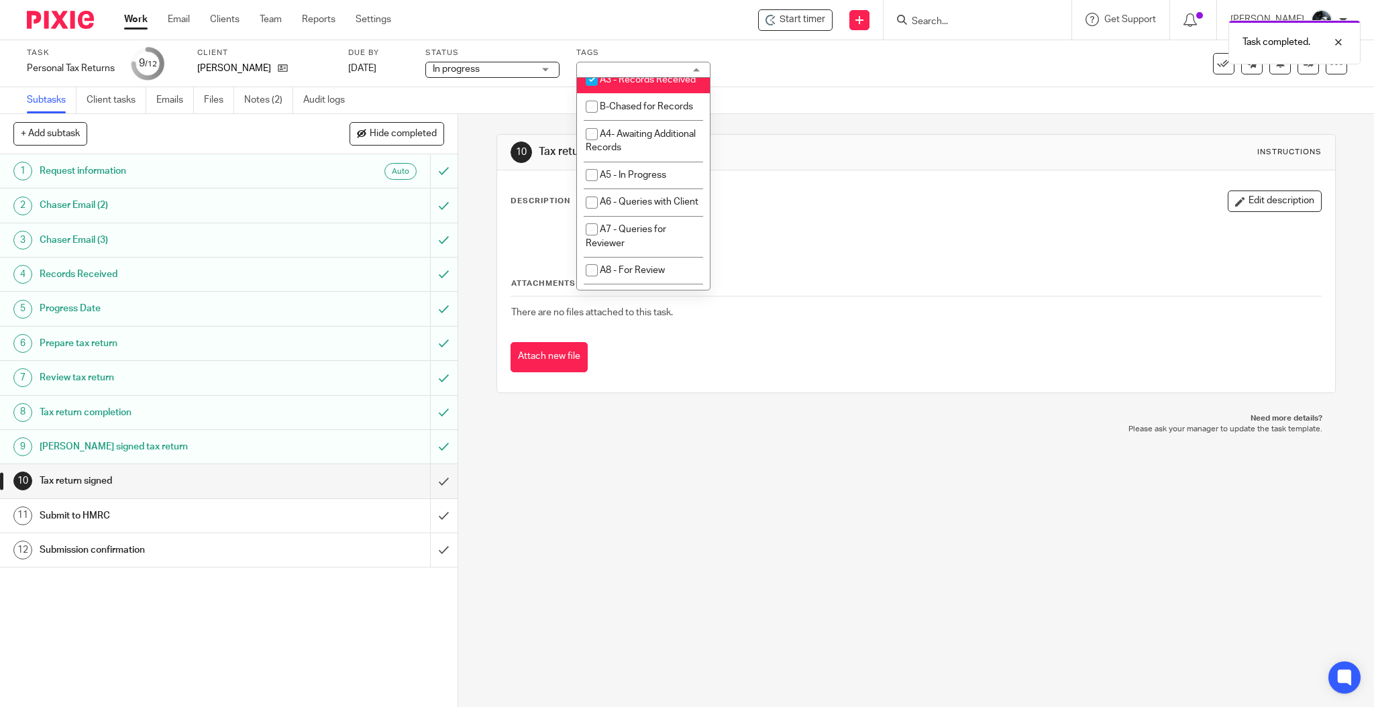
scroll to position [537, 0]
click at [650, 73] on li "A3 - Records Received" at bounding box center [643, 59] width 133 height 27
checkbox input "false"
click at [657, 105] on li "A- Sent for Signature" at bounding box center [643, 91] width 133 height 27
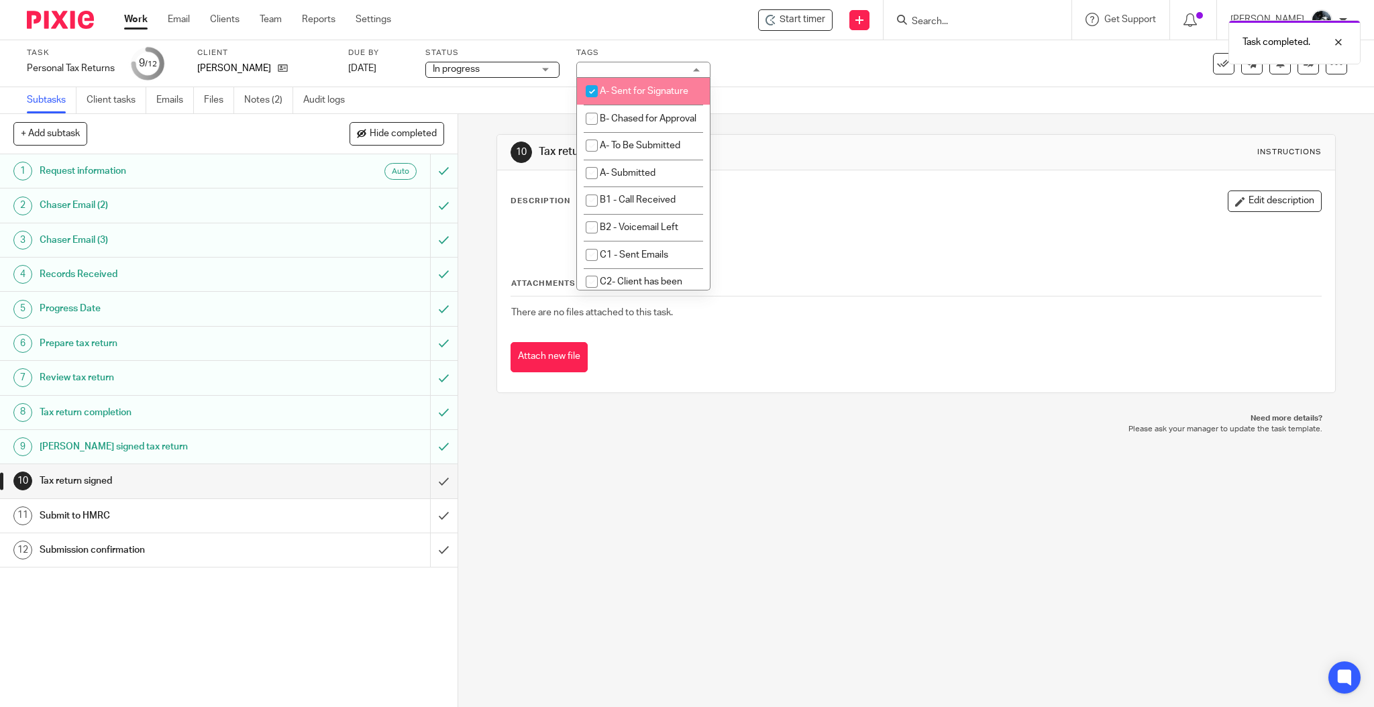
checkbox input "true"
checkbox input "false"
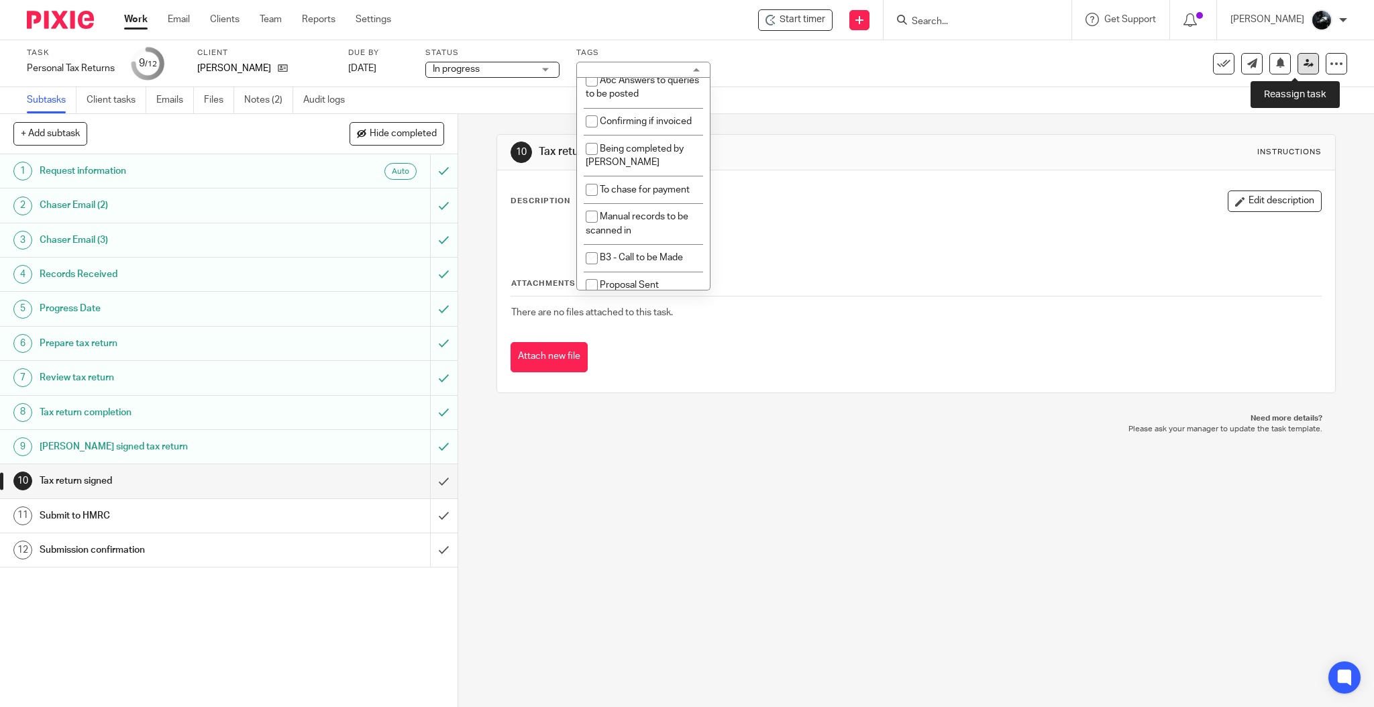
click at [1297, 72] on link at bounding box center [1307, 63] width 21 height 21
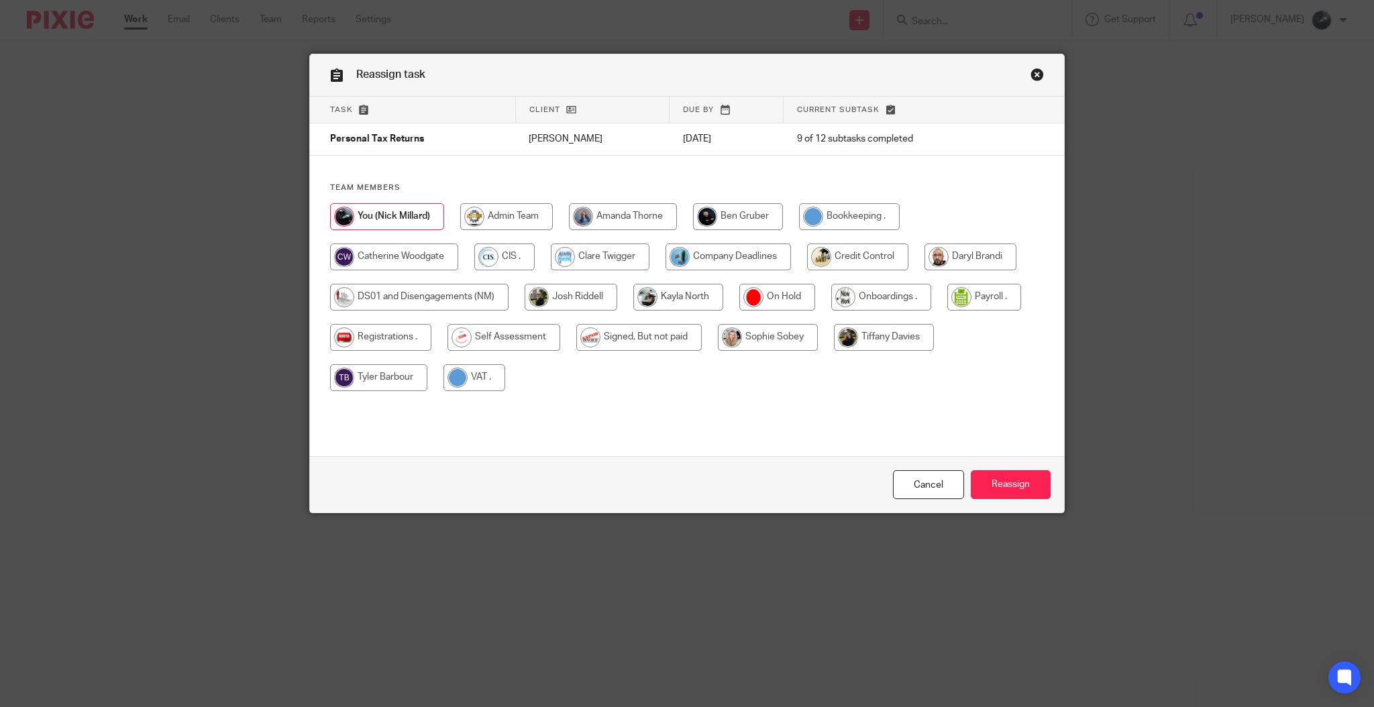
click at [516, 347] on input "radio" at bounding box center [503, 337] width 113 height 27
radio input "true"
click at [974, 483] on input "Reassign" at bounding box center [1010, 484] width 80 height 29
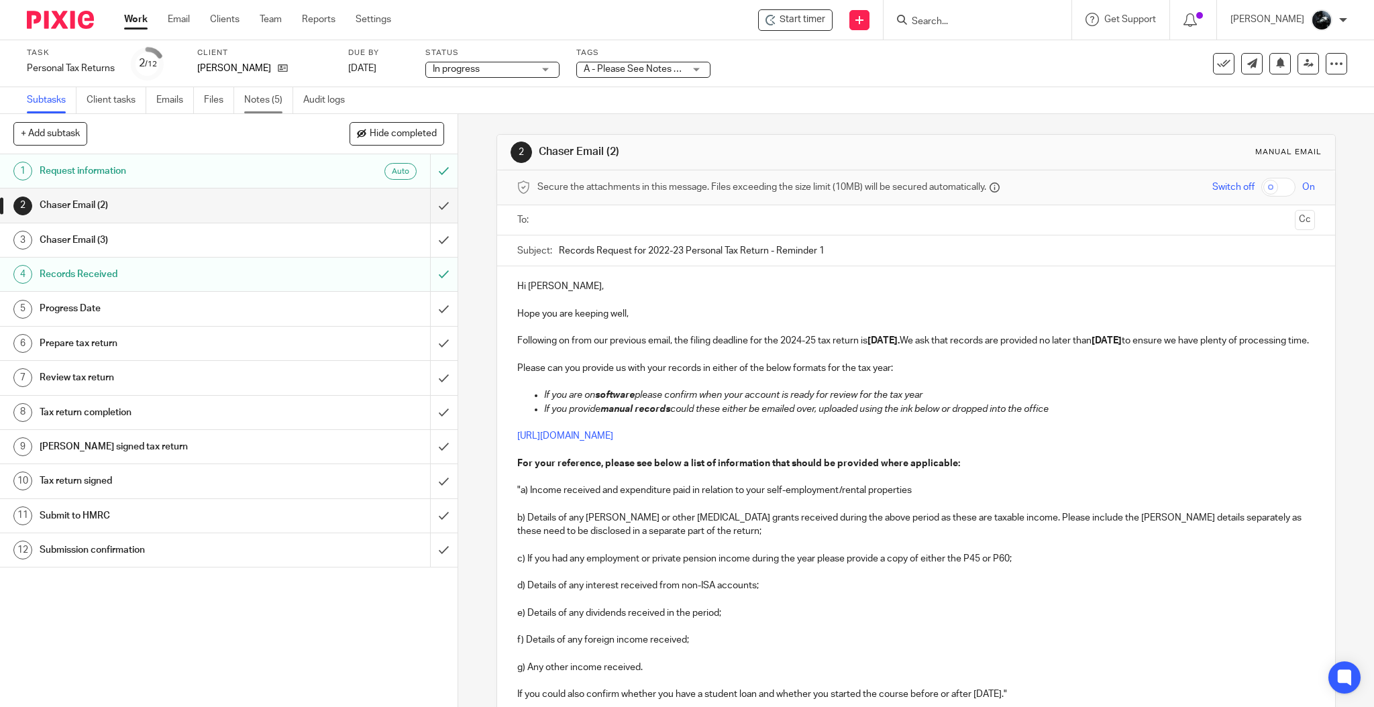
click at [262, 92] on link "Notes (5)" at bounding box center [268, 100] width 49 height 26
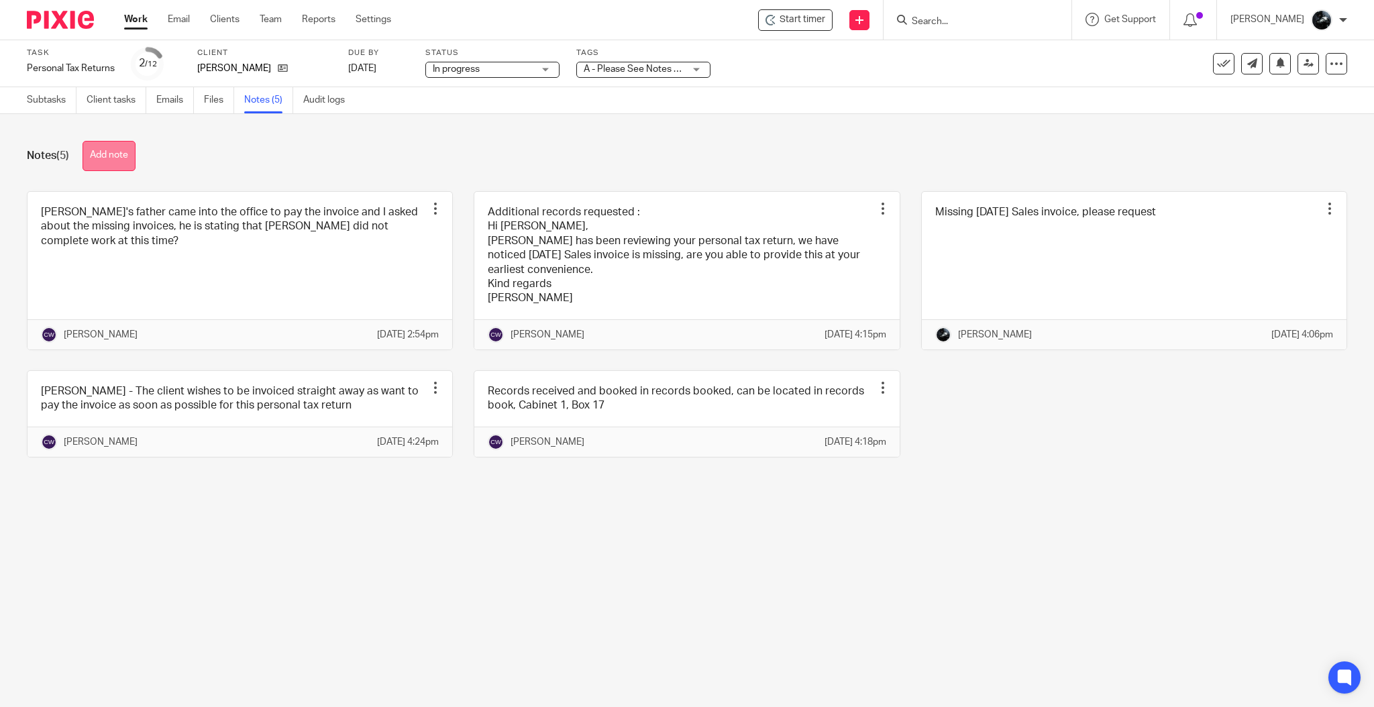
click at [125, 151] on button "Add note" at bounding box center [108, 156] width 53 height 30
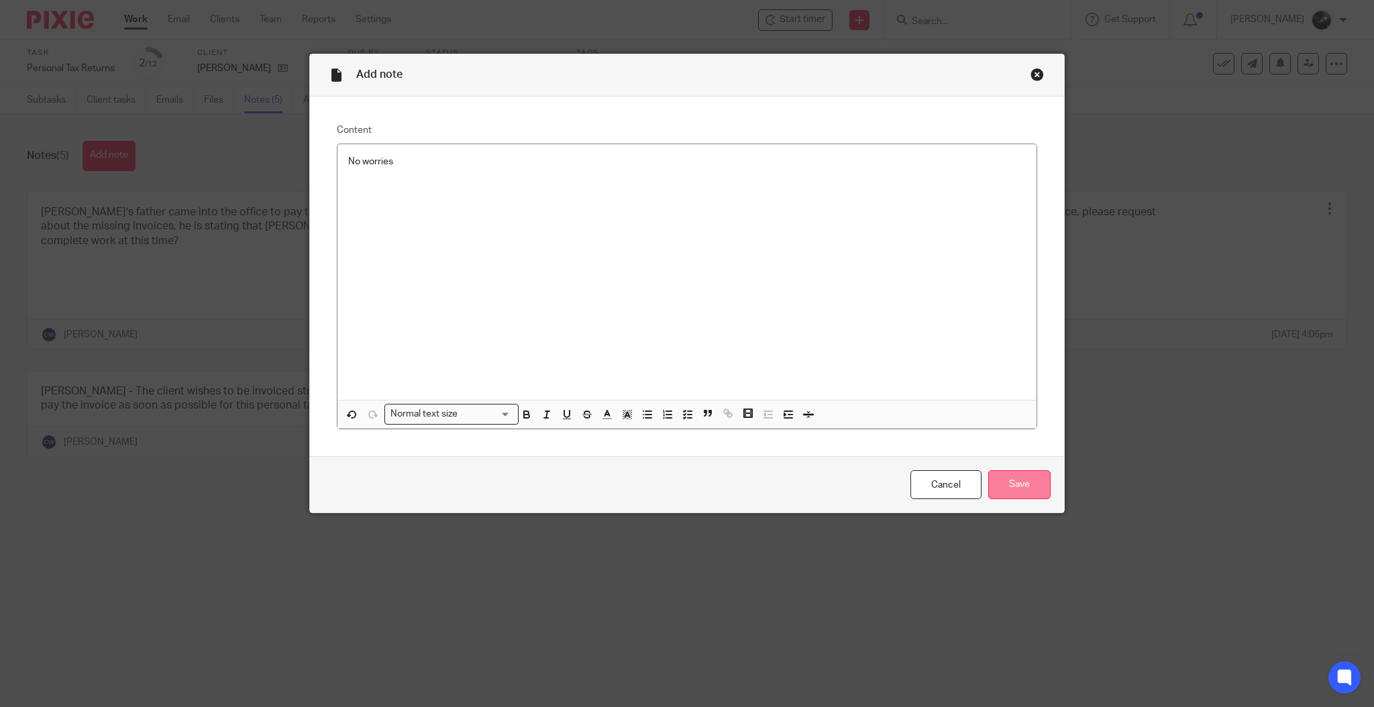
click at [1039, 494] on input "Save" at bounding box center [1019, 484] width 62 height 29
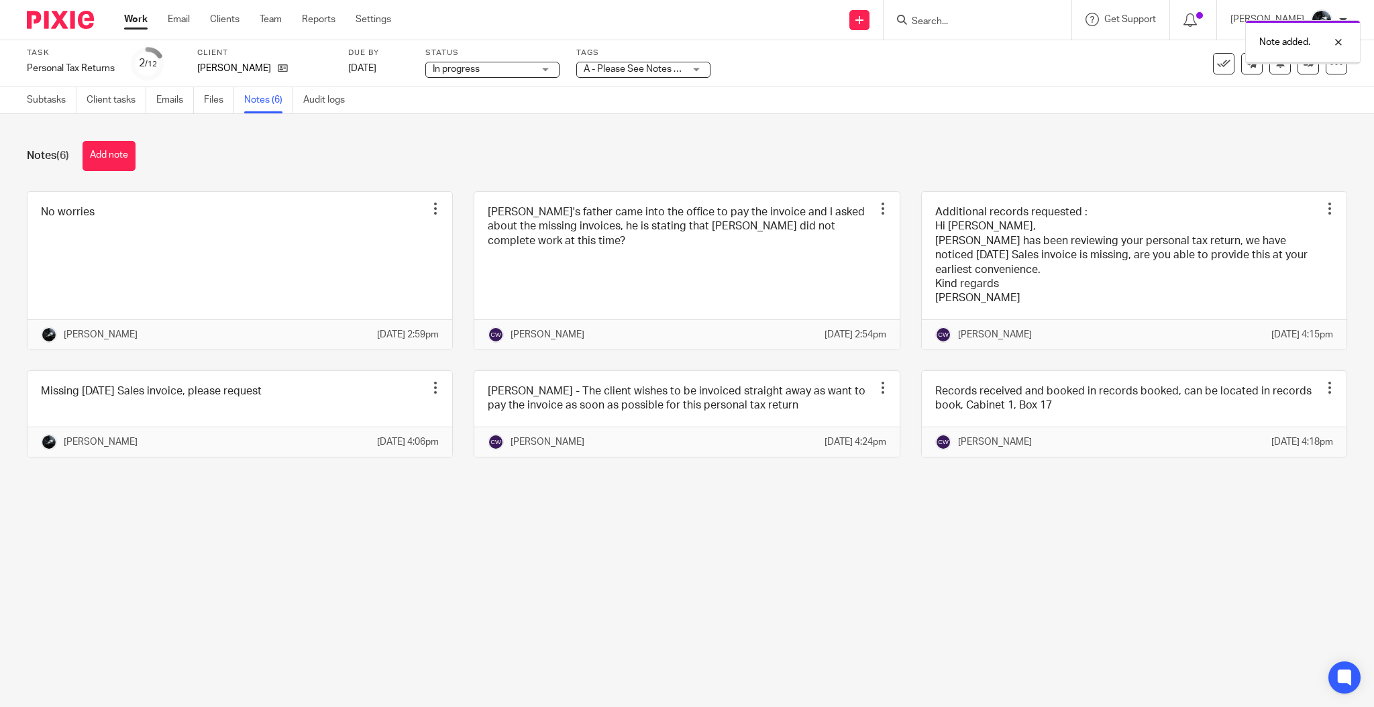
click at [665, 70] on span "A - Please See Notes + 3" at bounding box center [634, 68] width 103 height 9
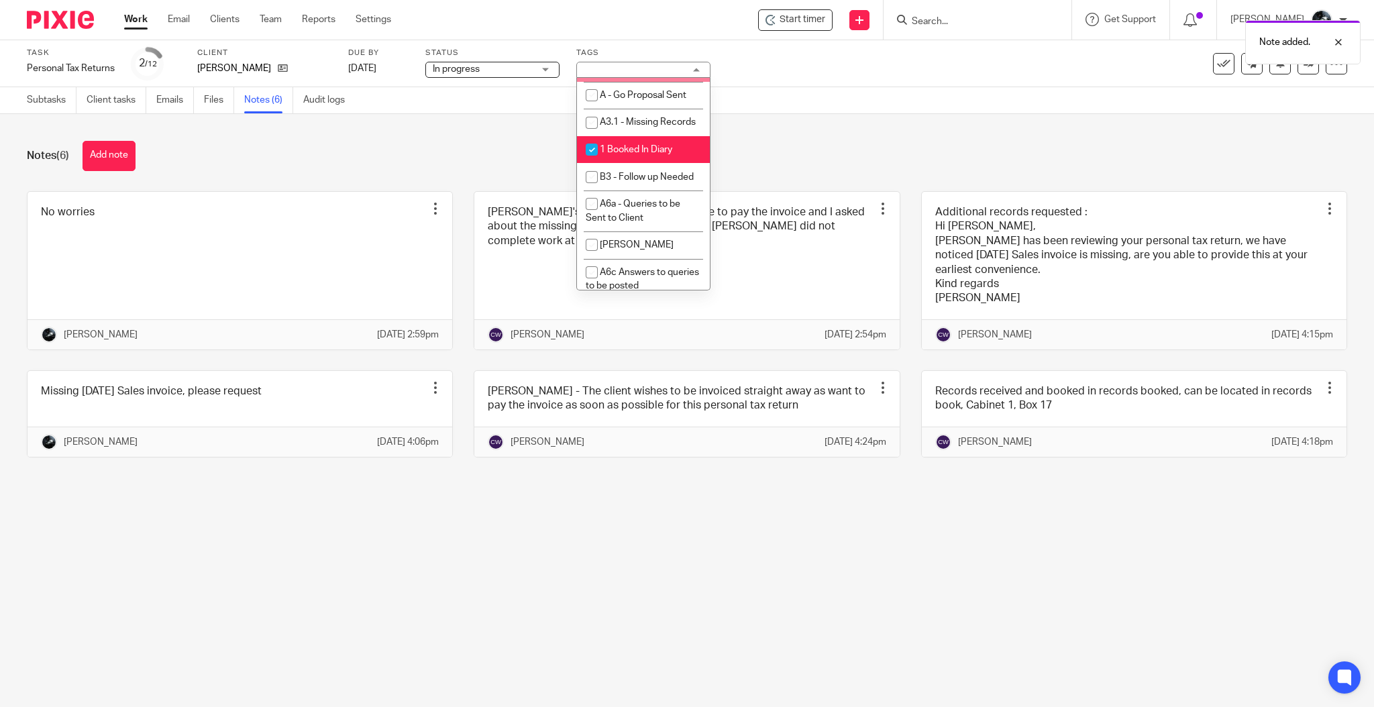
scroll to position [1162, 0]
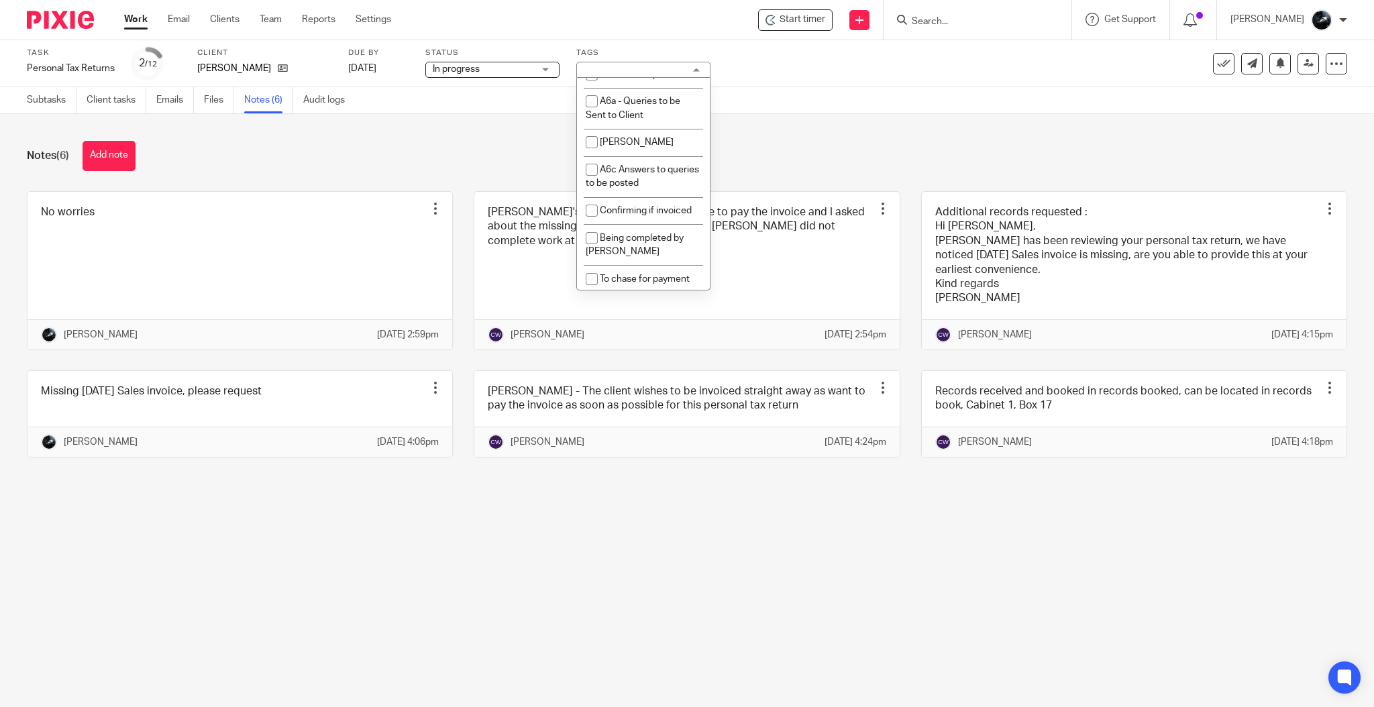
click at [37, 16] on img at bounding box center [60, 20] width 67 height 18
